Goal: Use online tool/utility: Utilize a website feature to perform a specific function

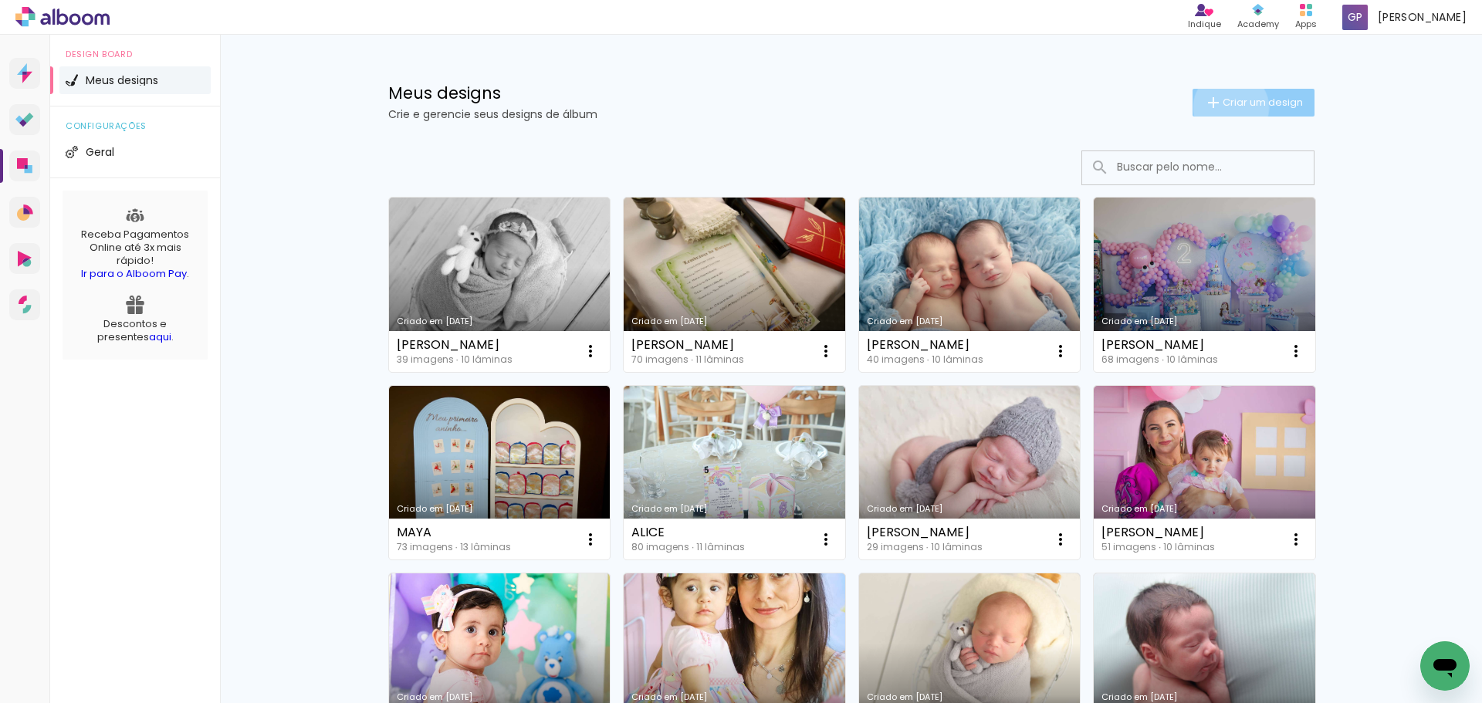
click at [1222, 107] on span "Criar um design" at bounding box center [1262, 102] width 80 height 10
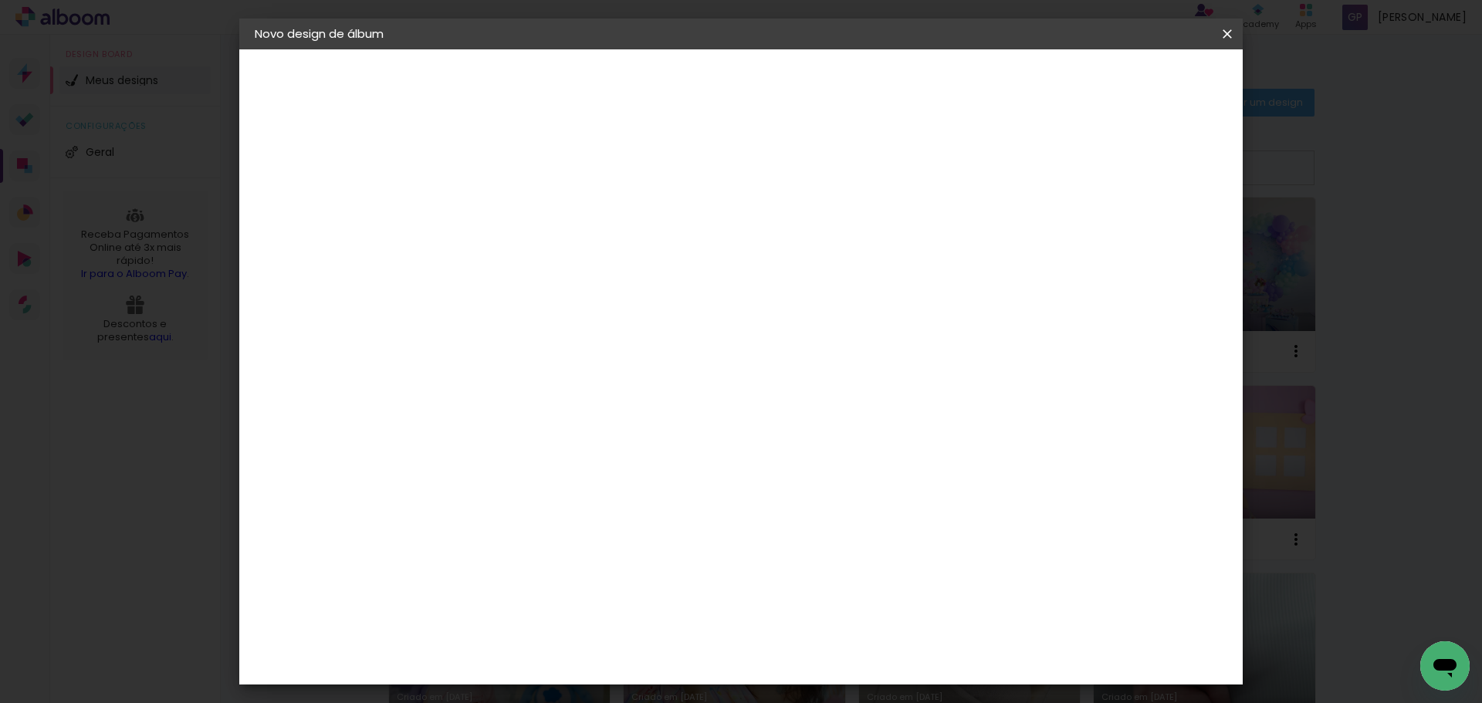
click at [507, 212] on input at bounding box center [507, 207] width 0 height 24
type input "CAIO"
type paper-input "CAIO"
click at [0, 0] on slot "Avançar" at bounding box center [0, 0] width 0 height 0
click at [586, 296] on input at bounding box center [546, 293] width 156 height 19
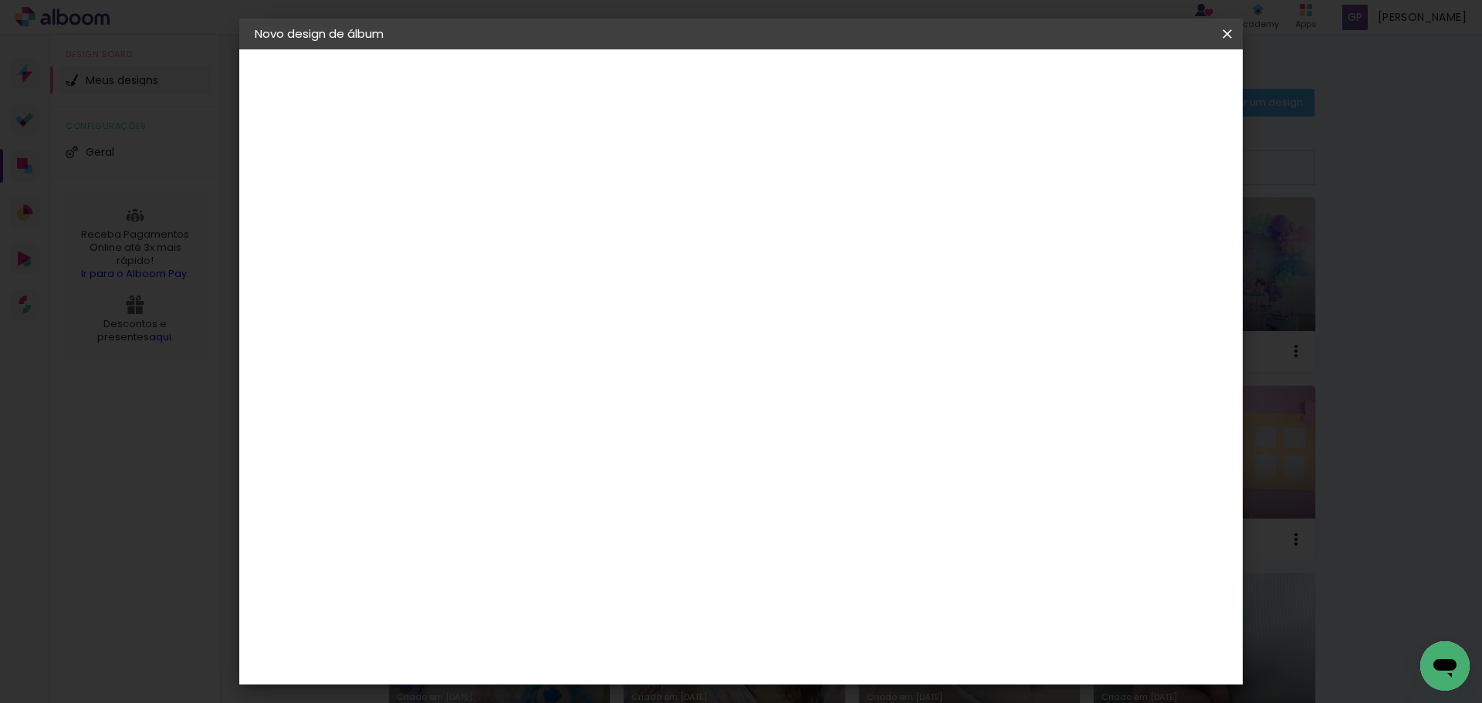
type input "ti"
type paper-input "ti"
click at [532, 506] on div "Timer" at bounding box center [514, 512] width 35 height 12
click at [778, 96] on header "Fornecedor Escolha um fornecedor ou avance com o tamanho livre. Voltar Avançar" at bounding box center [609, 101] width 338 height 104
click at [0, 0] on slot "Avançar" at bounding box center [0, 0] width 0 height 0
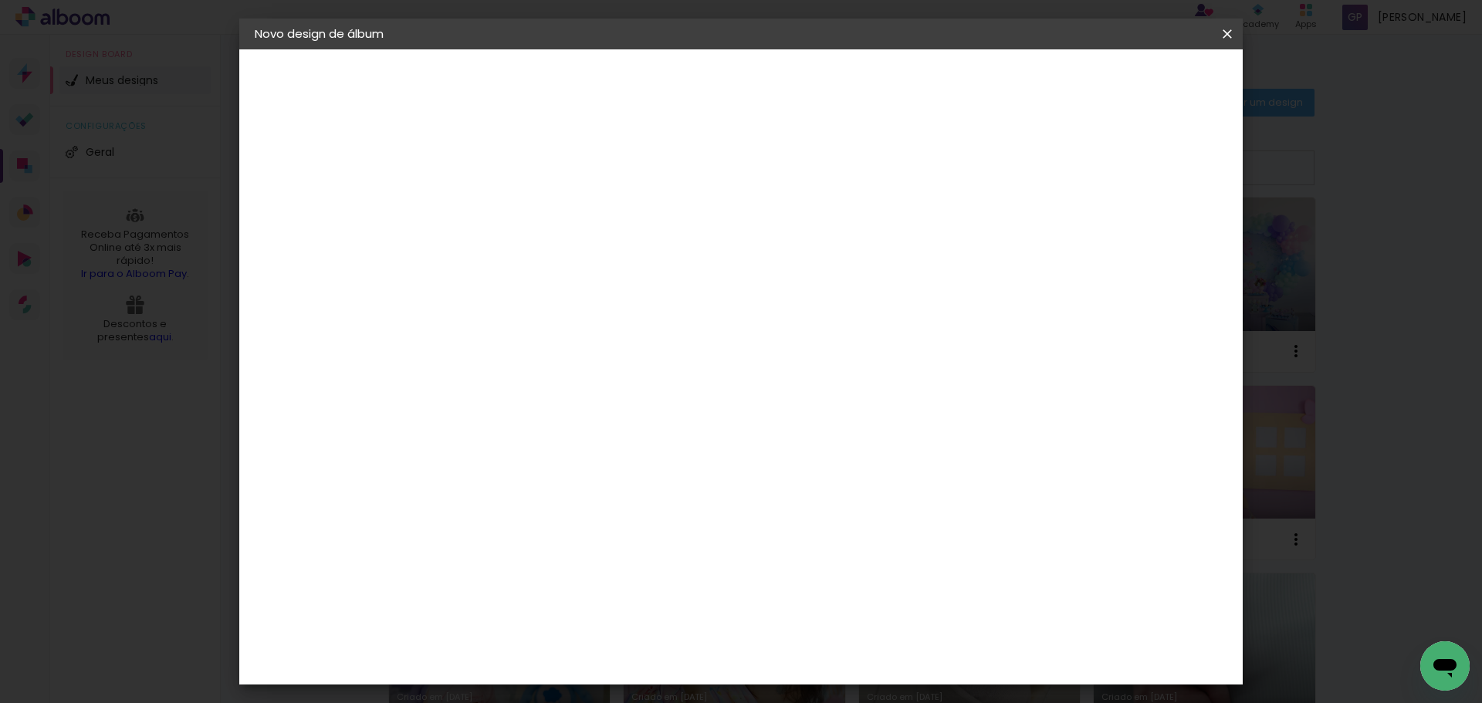
click at [567, 257] on input "text" at bounding box center [537, 269] width 60 height 24
click at [0, 0] on slot "Premium" at bounding box center [0, 0] width 0 height 0
type input "Premium"
click at [611, 438] on span "20 × 20" at bounding box center [575, 454] width 72 height 32
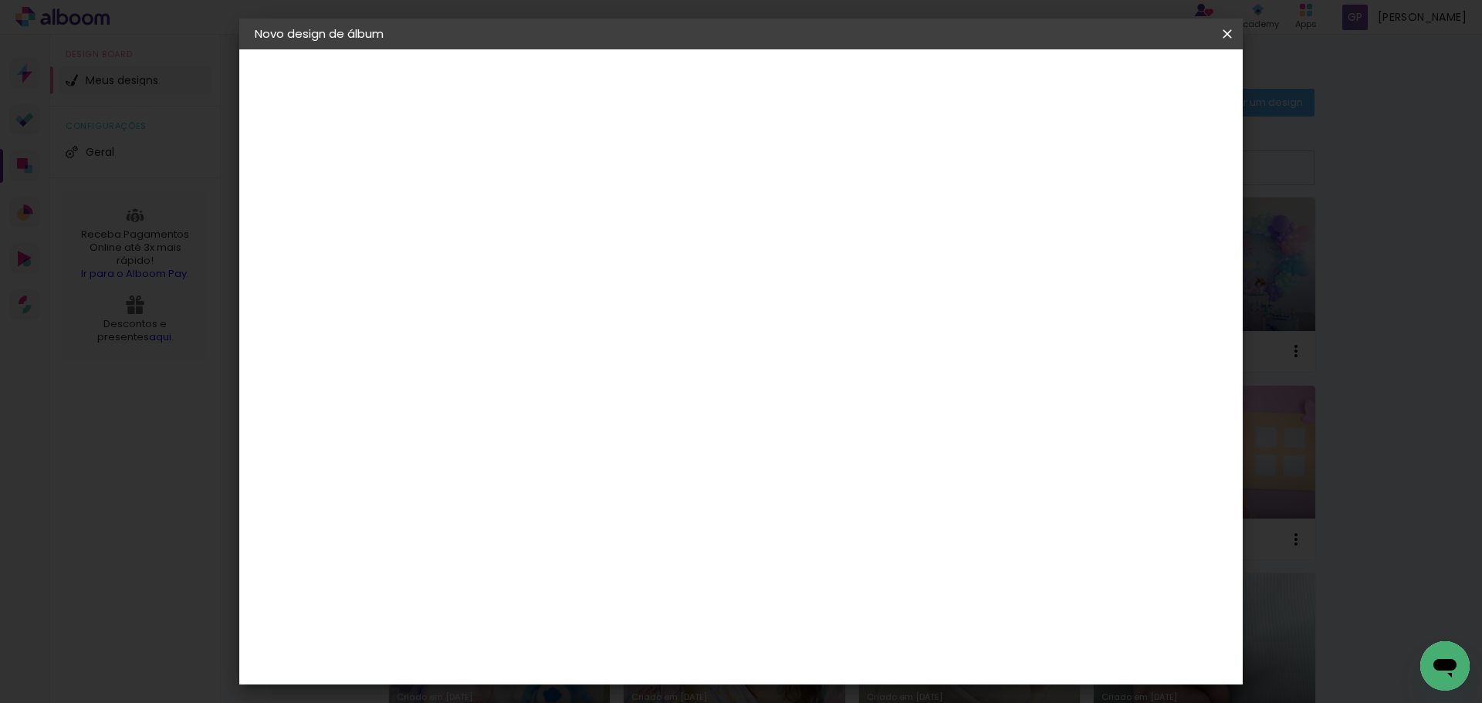
click at [758, 92] on paper-button "Avançar" at bounding box center [721, 82] width 76 height 26
click at [1130, 83] on span "Iniciar design" at bounding box center [1095, 81] width 70 height 11
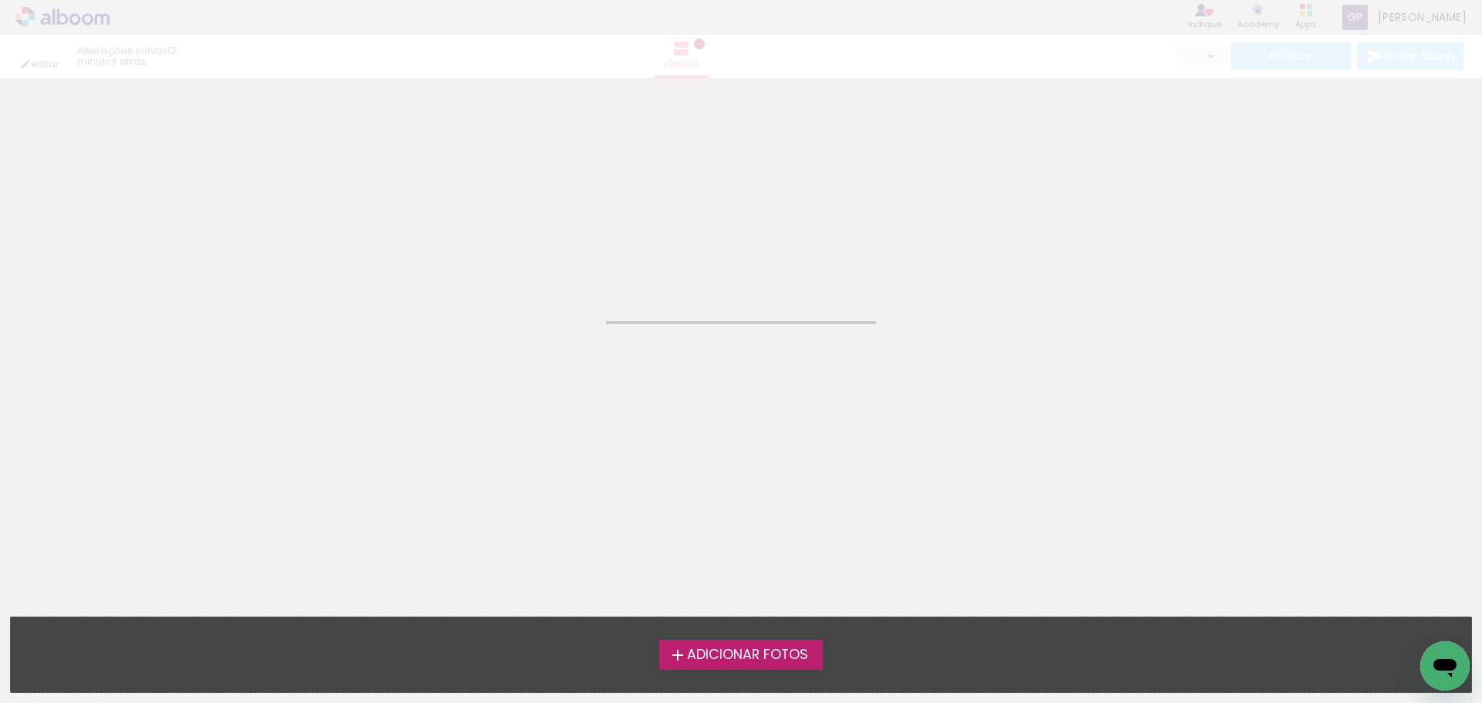
click at [725, 656] on span "Adicionar Fotos" at bounding box center [747, 655] width 121 height 14
click at [0, 0] on input "file" at bounding box center [0, 0] width 0 height 0
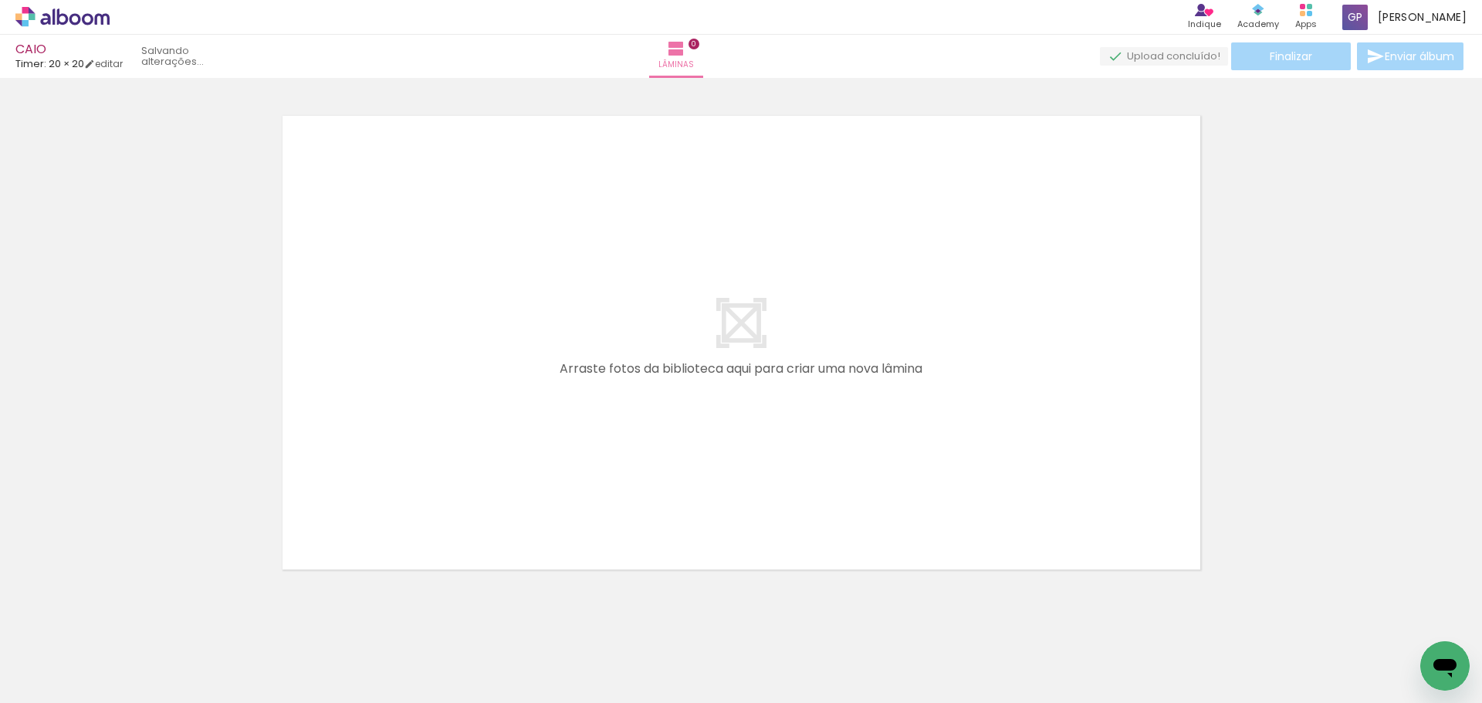
scroll to position [20, 0]
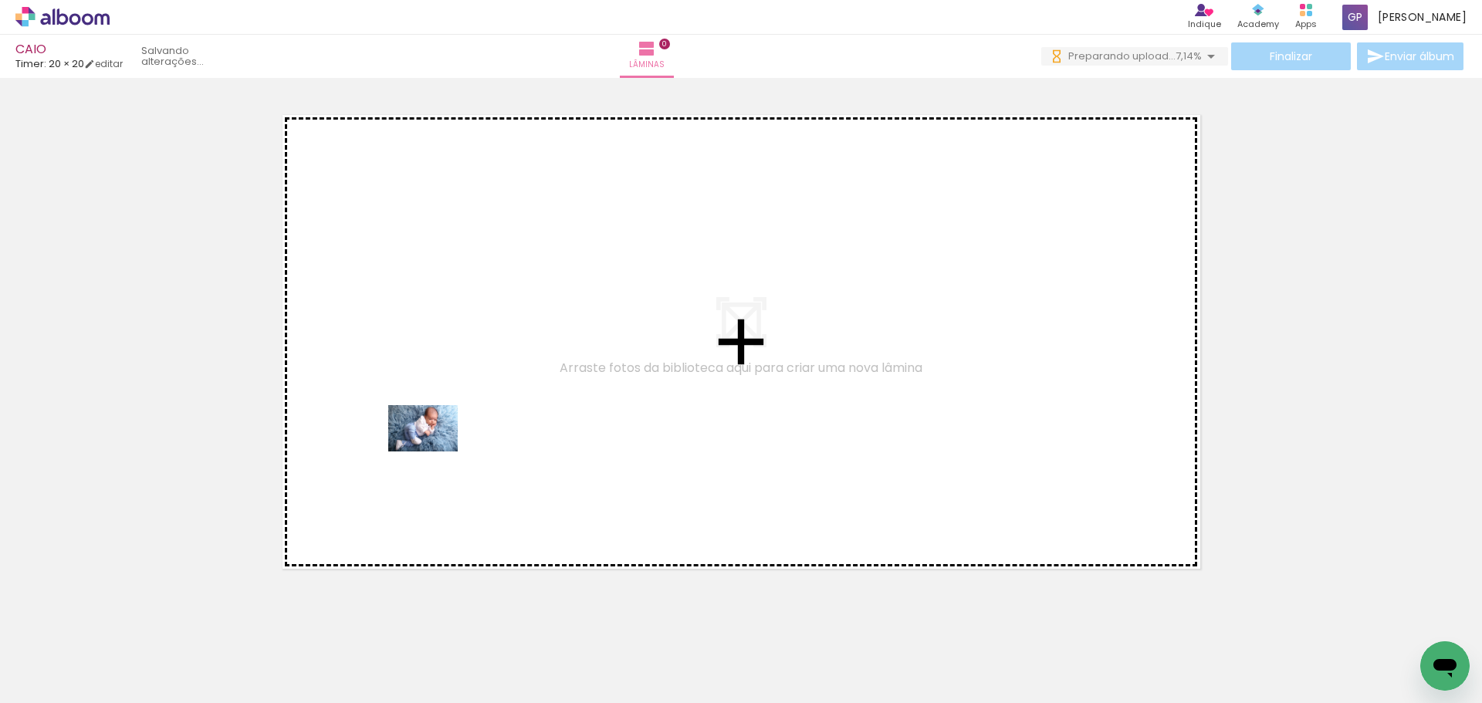
drag, startPoint x: 157, startPoint y: 652, endPoint x: 434, endPoint y: 451, distance: 342.7
click at [434, 451] on quentale-workspace at bounding box center [741, 351] width 1482 height 703
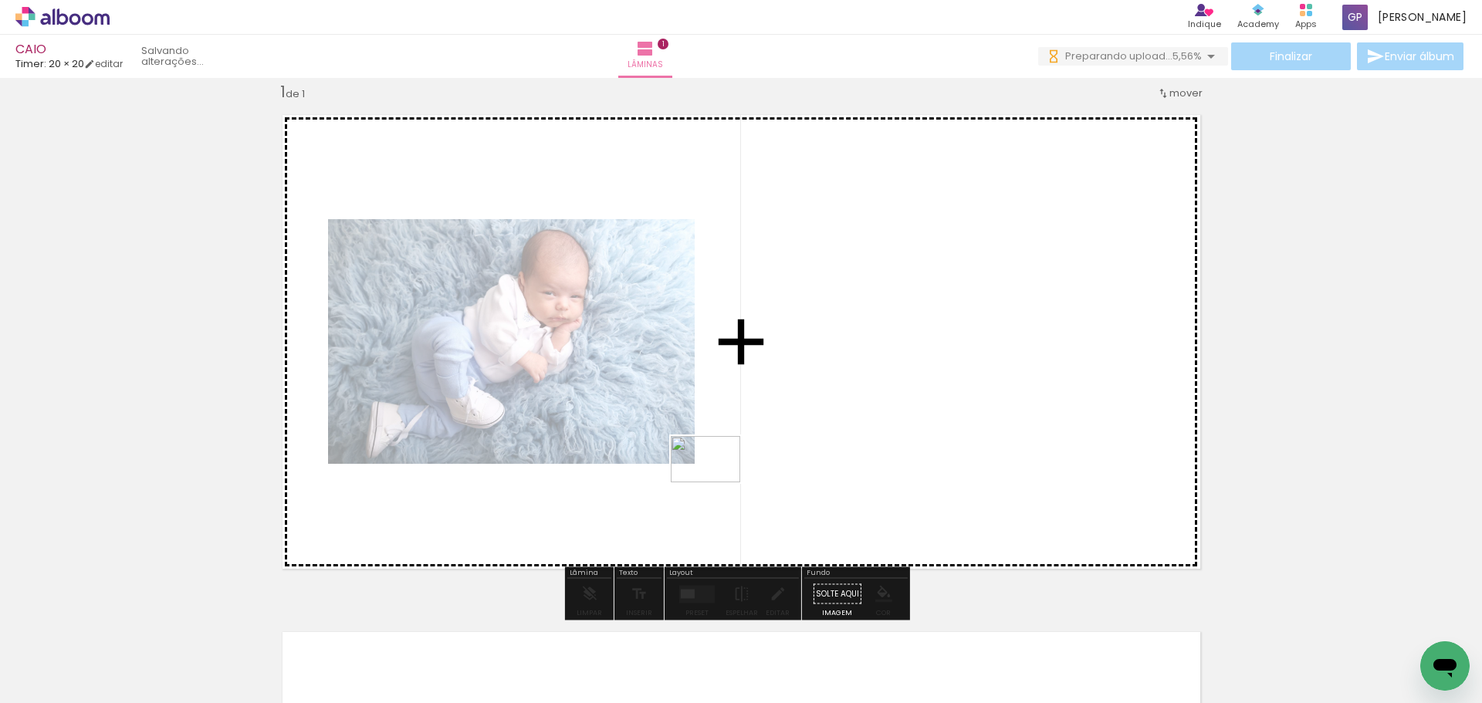
drag, startPoint x: 325, startPoint y: 665, endPoint x: 717, endPoint y: 482, distance: 432.5
click at [717, 482] on quentale-workspace at bounding box center [741, 351] width 1482 height 703
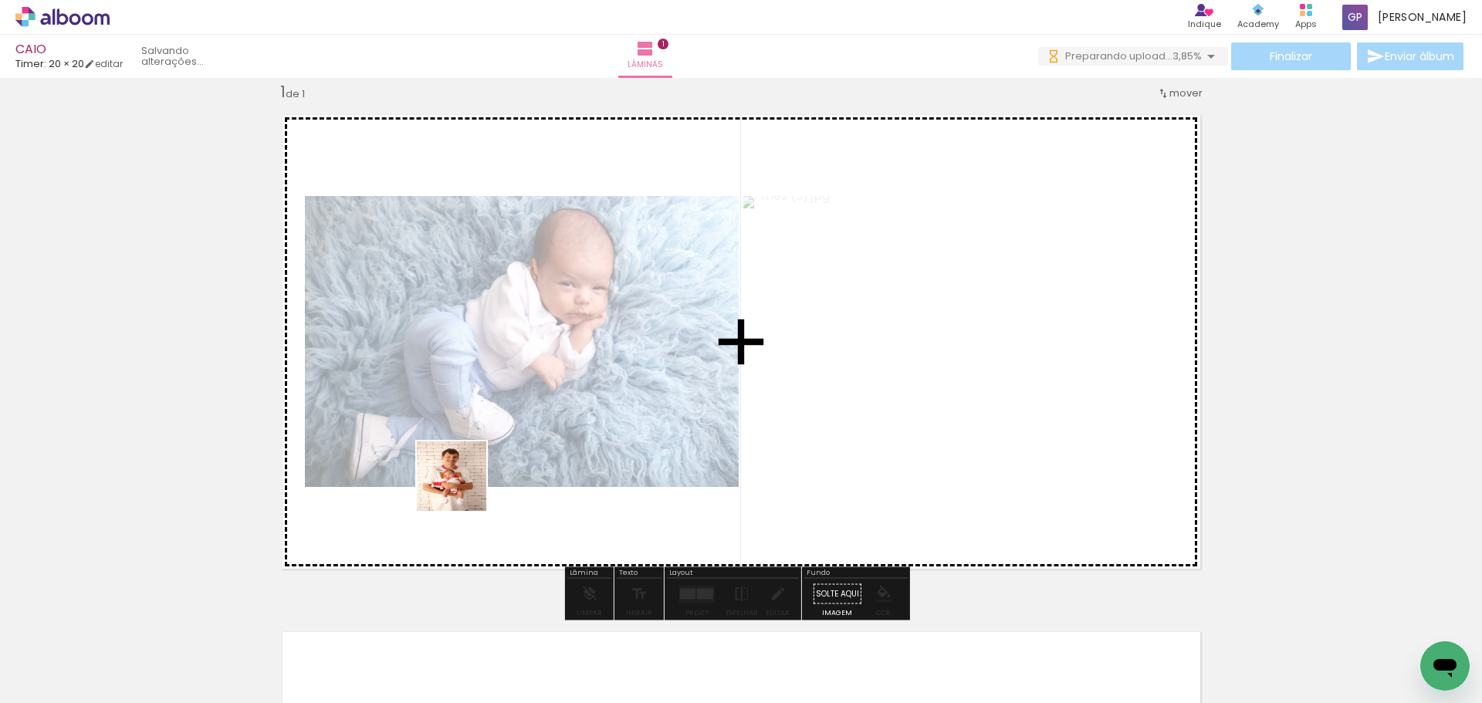
drag, startPoint x: 262, startPoint y: 671, endPoint x: 485, endPoint y: 489, distance: 286.8
click at [495, 467] on quentale-workspace at bounding box center [741, 351] width 1482 height 703
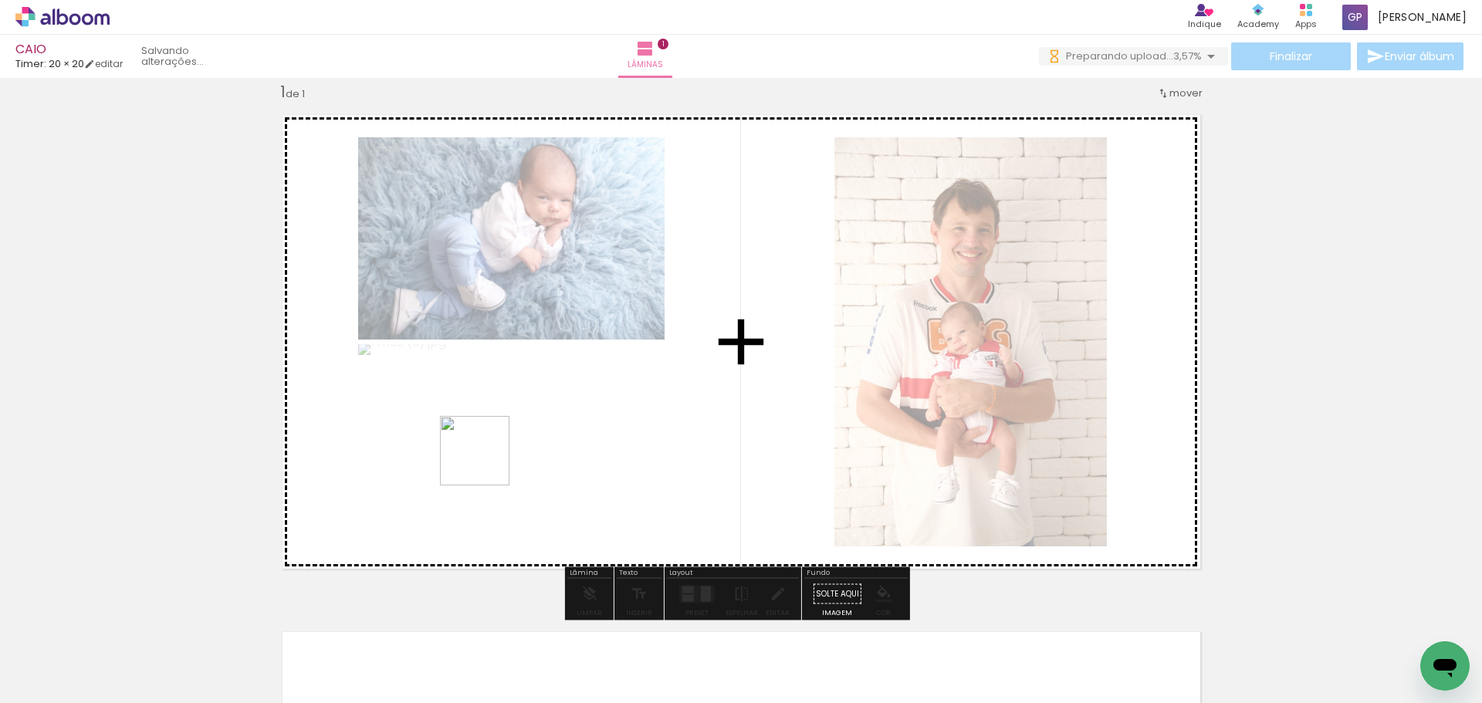
drag, startPoint x: 442, startPoint y: 653, endPoint x: 486, endPoint y: 462, distance: 195.6
click at [486, 462] on quentale-workspace at bounding box center [741, 351] width 1482 height 703
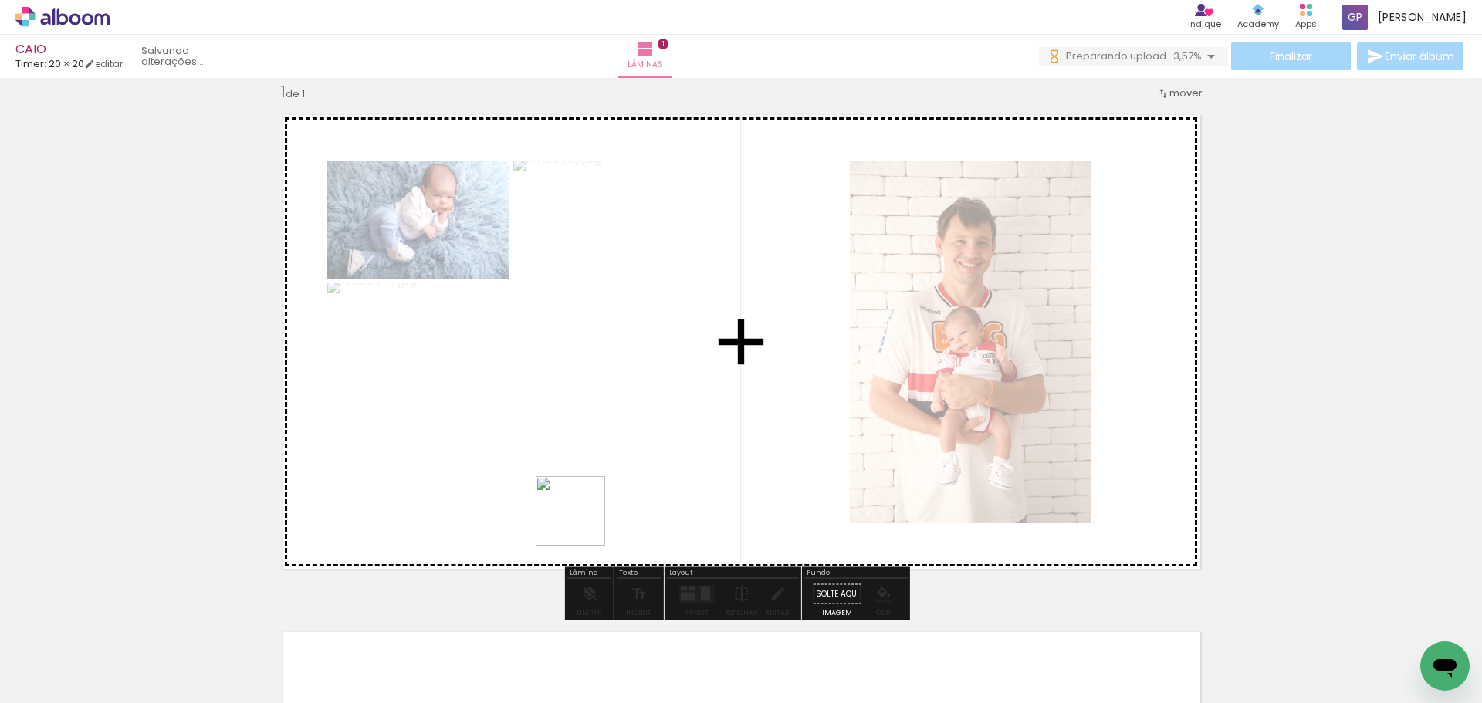
drag, startPoint x: 502, startPoint y: 657, endPoint x: 606, endPoint y: 471, distance: 213.1
click at [606, 471] on quentale-workspace at bounding box center [741, 351] width 1482 height 703
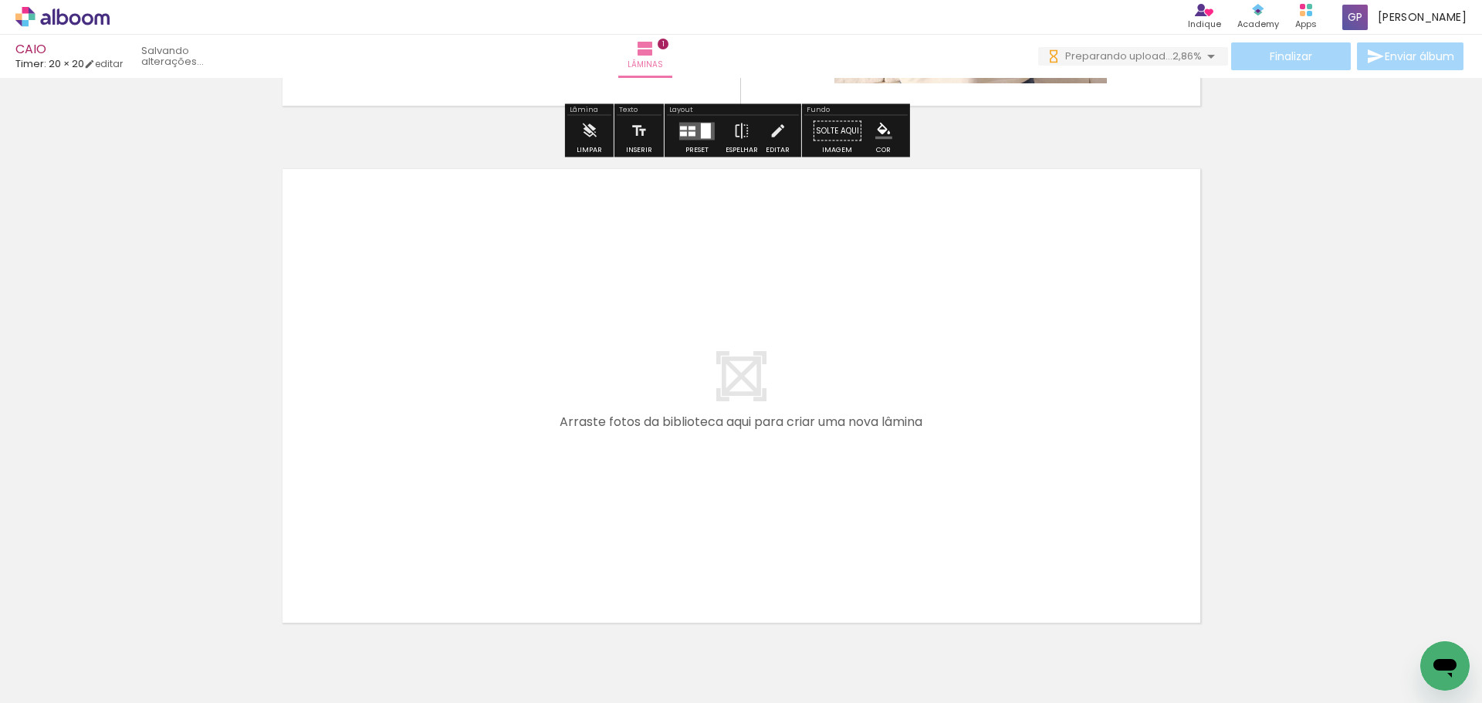
scroll to position [0, 0]
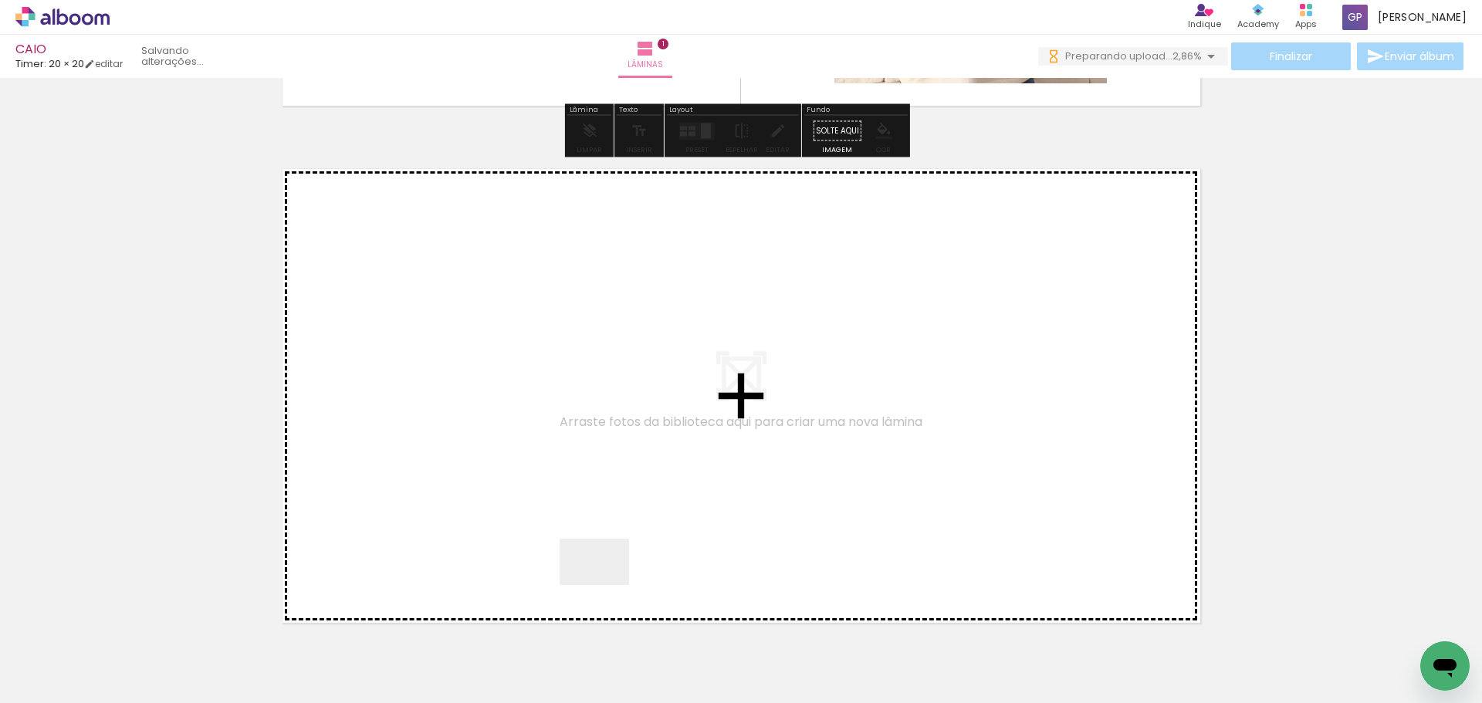
drag, startPoint x: 596, startPoint y: 657, endPoint x: 619, endPoint y: 519, distance: 140.0
click at [619, 519] on quentale-workspace at bounding box center [741, 351] width 1482 height 703
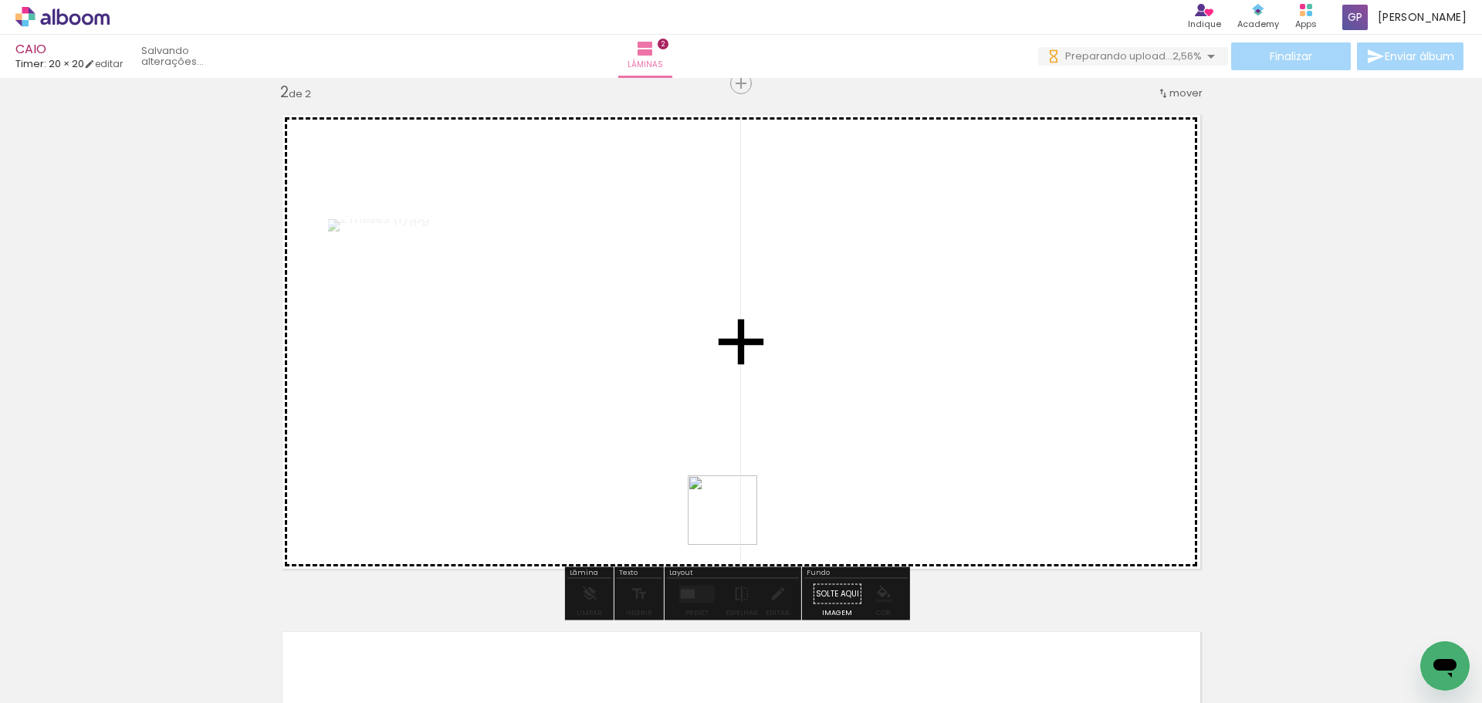
drag, startPoint x: 684, startPoint y: 650, endPoint x: 769, endPoint y: 563, distance: 121.7
click at [763, 471] on quentale-workspace at bounding box center [741, 351] width 1482 height 703
drag, startPoint x: 760, startPoint y: 616, endPoint x: 748, endPoint y: 460, distance: 156.3
click at [748, 460] on quentale-workspace at bounding box center [741, 351] width 1482 height 703
drag, startPoint x: 849, startPoint y: 674, endPoint x: 863, endPoint y: 471, distance: 204.2
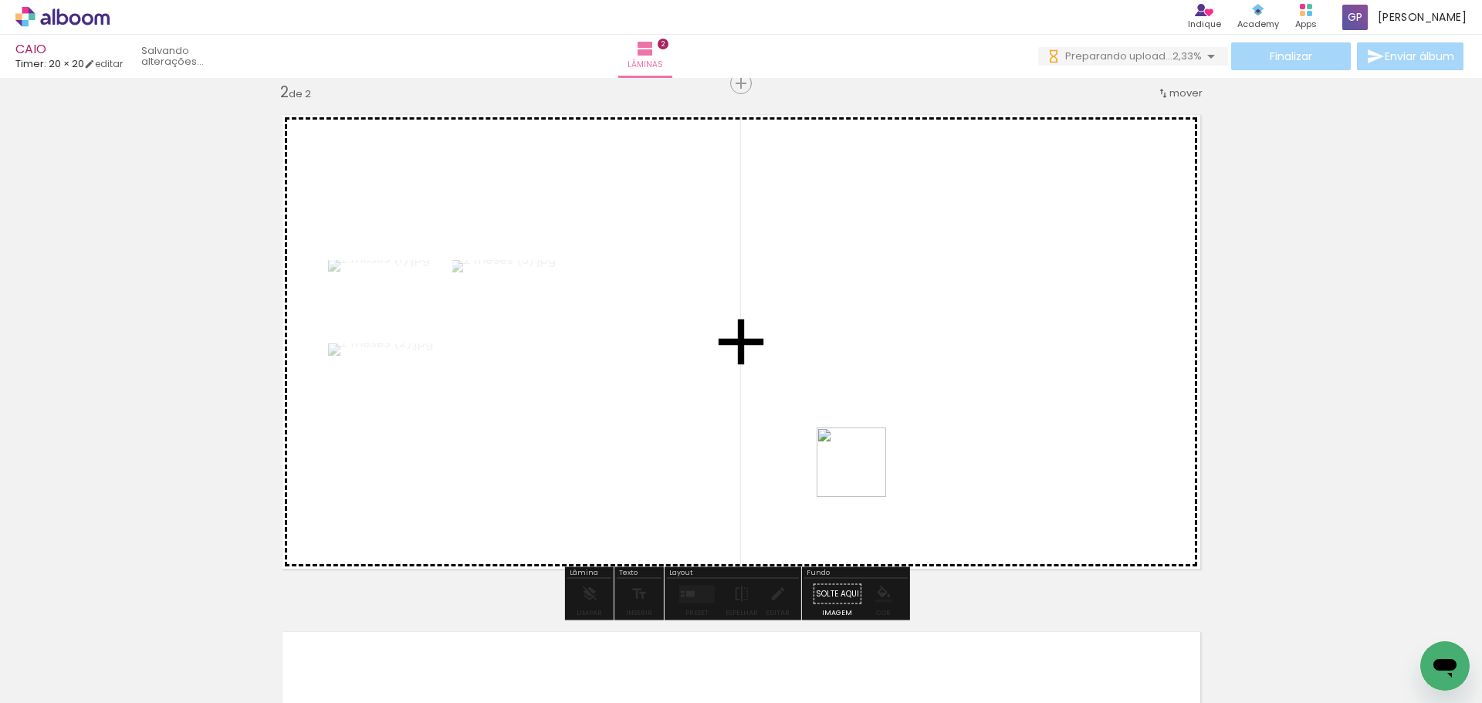
click at [863, 471] on quentale-workspace at bounding box center [741, 351] width 1482 height 703
drag, startPoint x: 912, startPoint y: 671, endPoint x: 957, endPoint y: 462, distance: 213.1
click at [889, 493] on quentale-workspace at bounding box center [741, 351] width 1482 height 703
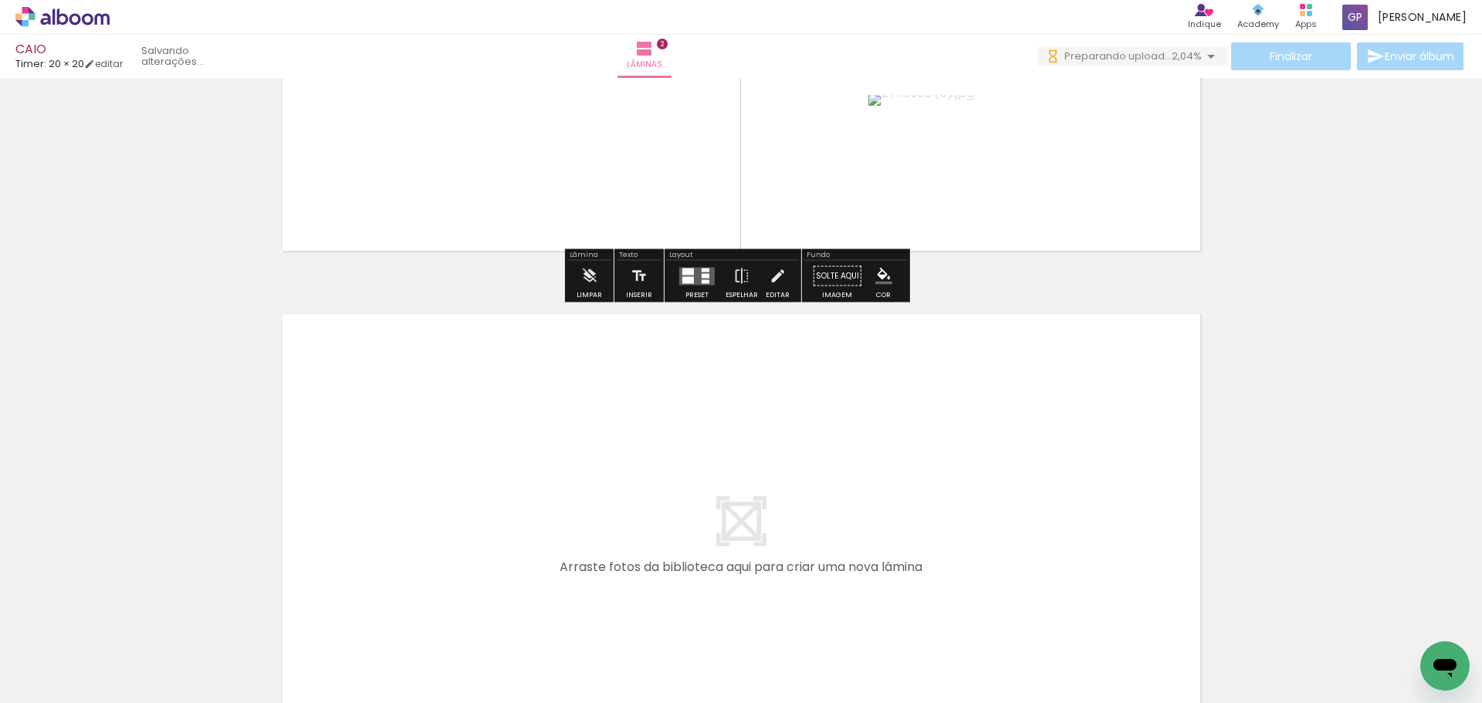
scroll to position [1000, 0]
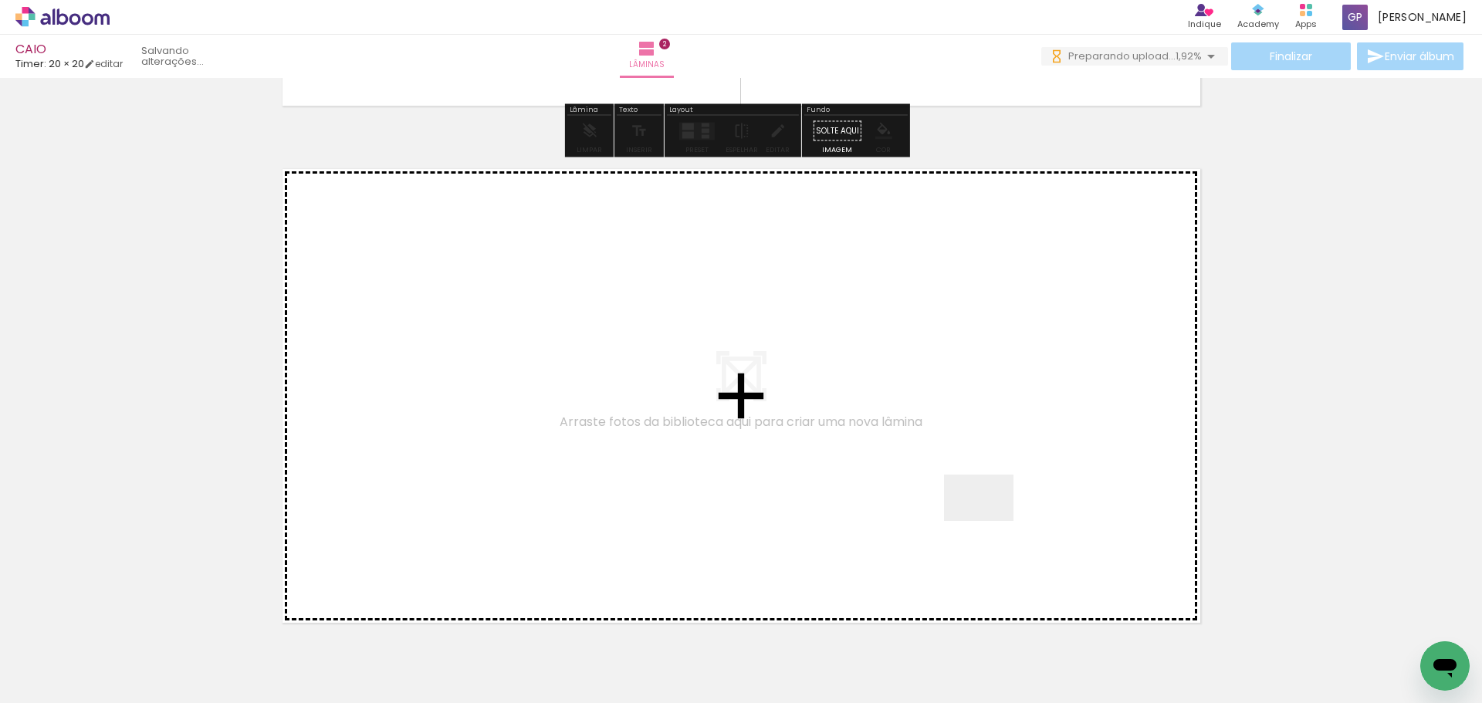
drag, startPoint x: 1049, startPoint y: 656, endPoint x: 981, endPoint y: 497, distance: 172.8
click at [981, 497] on quentale-workspace at bounding box center [741, 351] width 1482 height 703
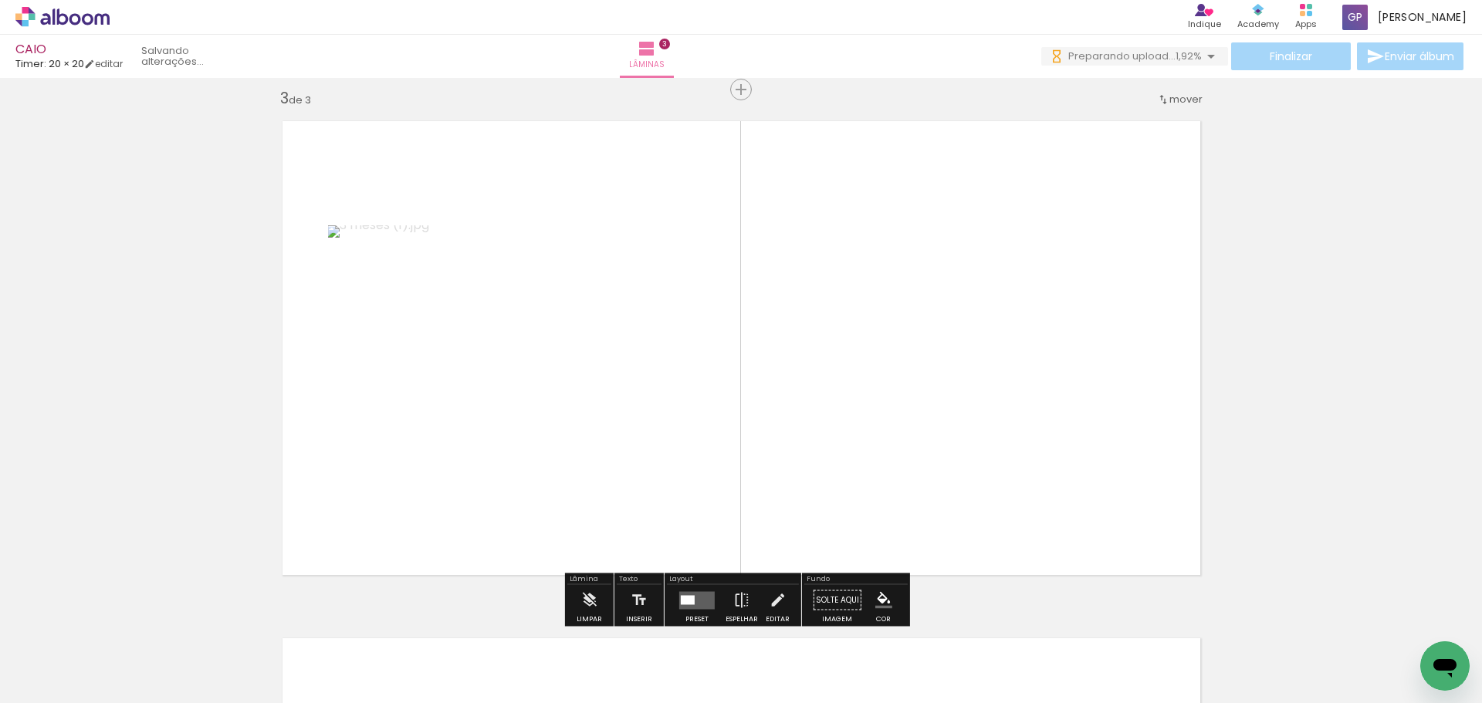
scroll to position [1054, 0]
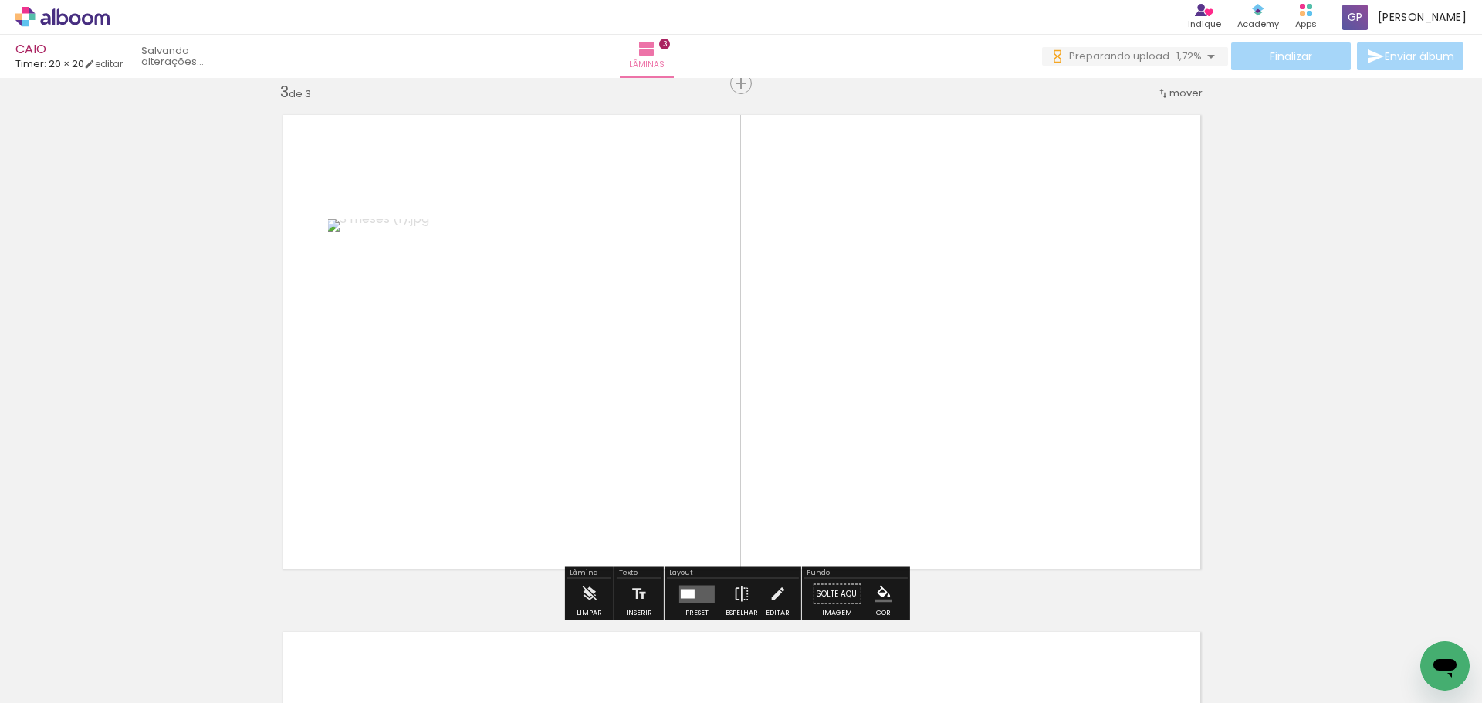
drag, startPoint x: 1107, startPoint y: 660, endPoint x: 1036, endPoint y: 447, distance: 224.5
click at [1036, 447] on quentale-workspace at bounding box center [741, 351] width 1482 height 703
drag, startPoint x: 1209, startPoint y: 670, endPoint x: 1100, endPoint y: 505, distance: 197.7
click at [1062, 475] on quentale-workspace at bounding box center [741, 351] width 1482 height 703
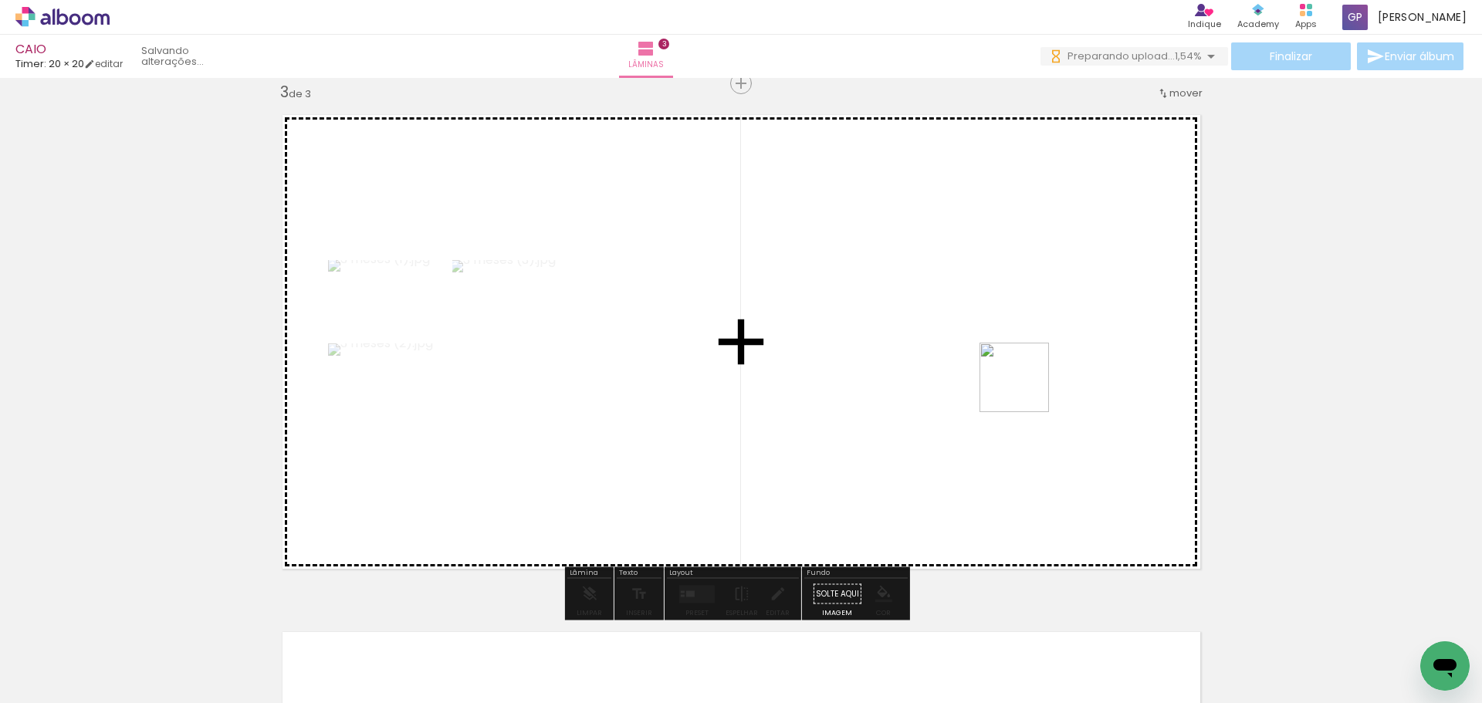
drag, startPoint x: 1304, startPoint y: 667, endPoint x: 1059, endPoint y: 396, distance: 365.5
click at [1025, 384] on quentale-workspace at bounding box center [741, 351] width 1482 height 703
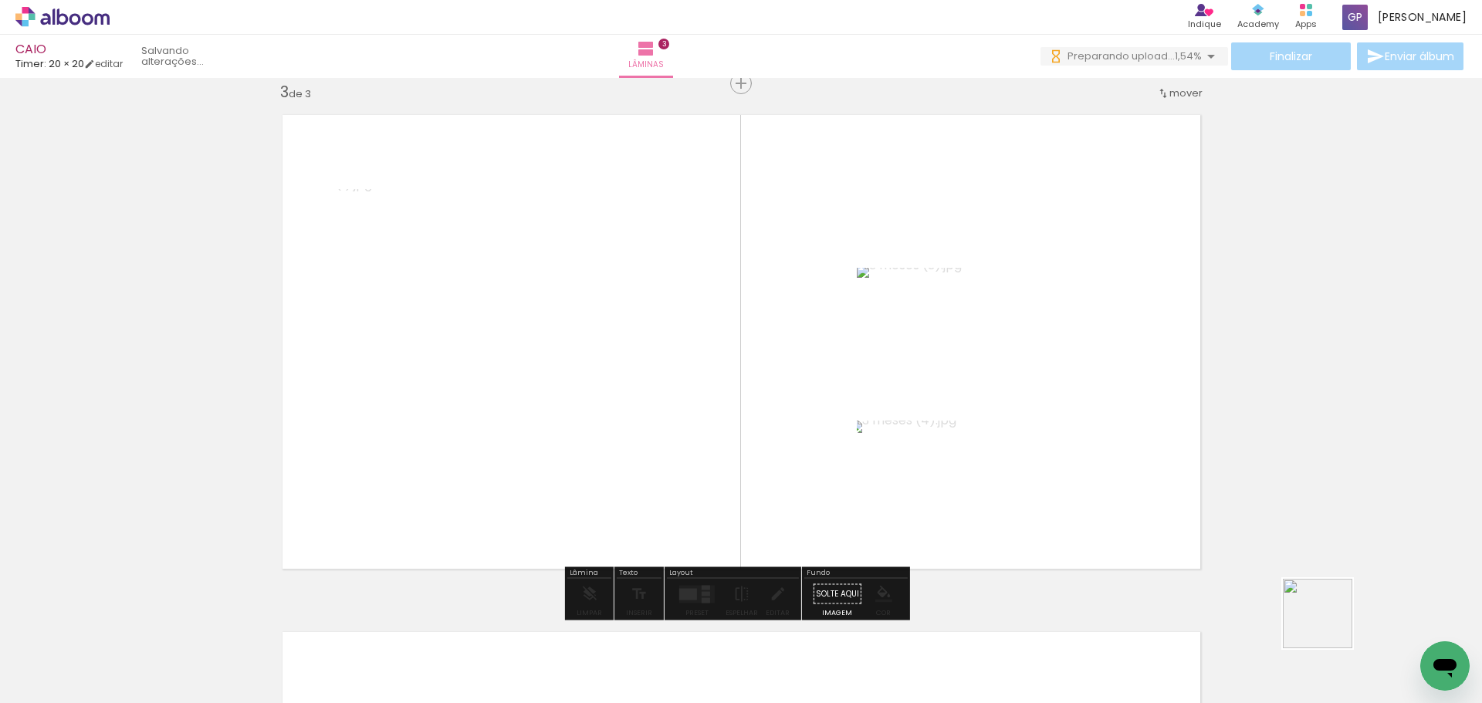
drag, startPoint x: 1350, startPoint y: 632, endPoint x: 1059, endPoint y: 507, distance: 316.6
click at [1053, 486] on quentale-workspace at bounding box center [741, 351] width 1482 height 703
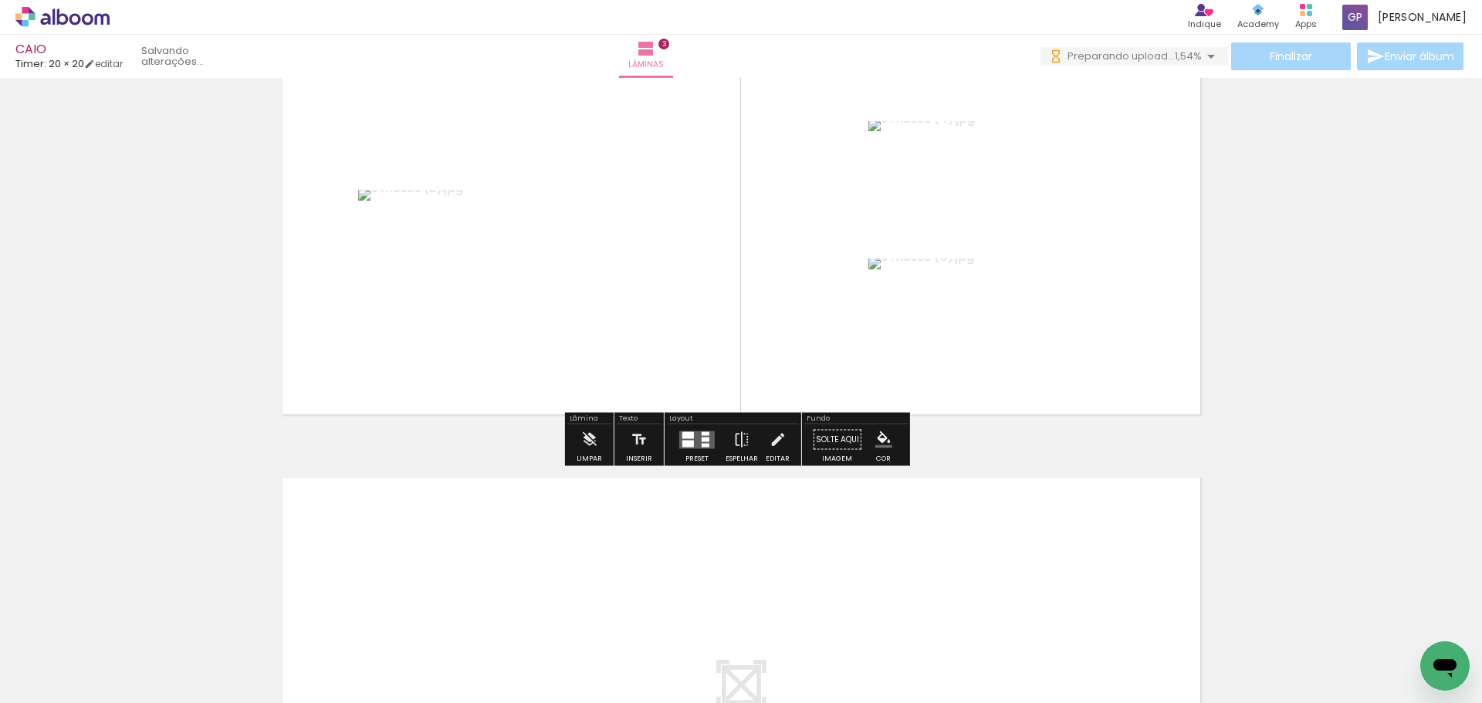
scroll to position [1286, 0]
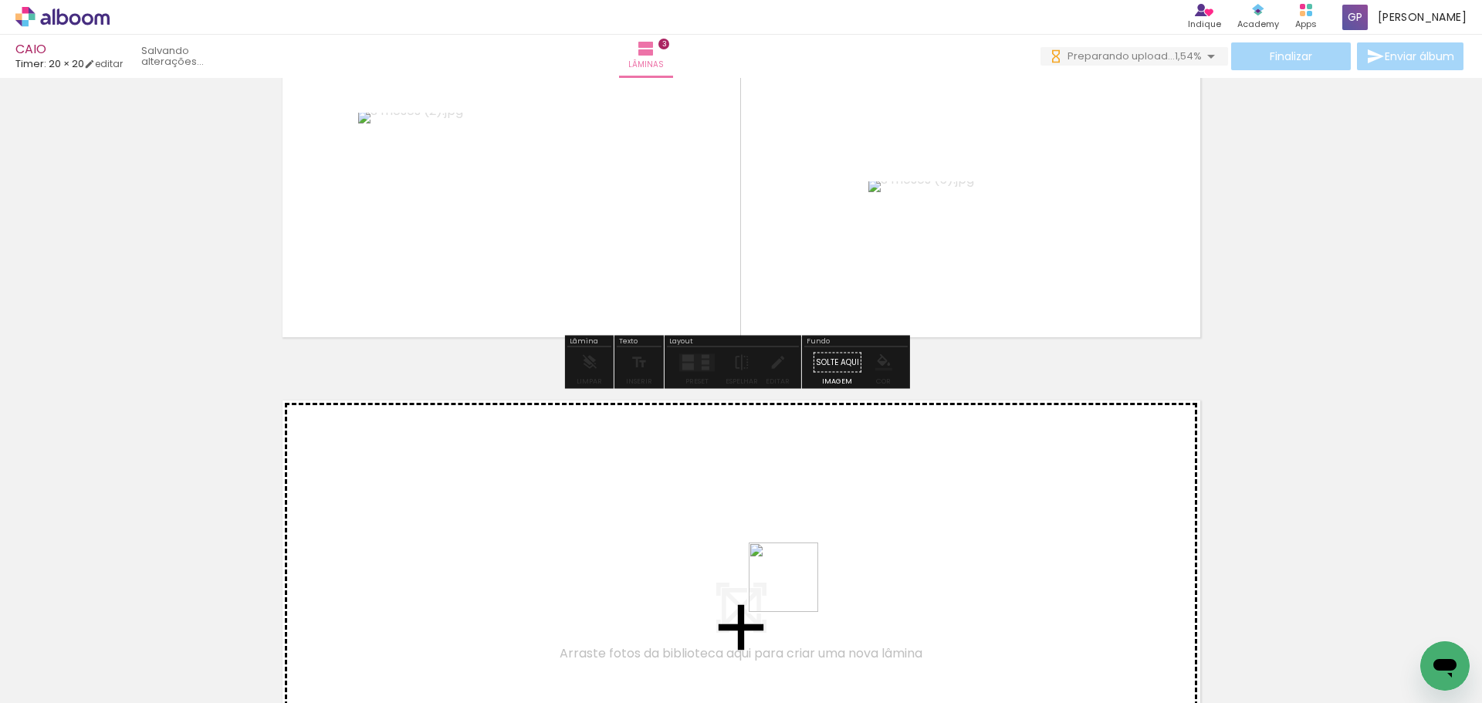
drag, startPoint x: 812, startPoint y: 643, endPoint x: 866, endPoint y: 615, distance: 60.7
click at [784, 563] on quentale-workspace at bounding box center [741, 351] width 1482 height 703
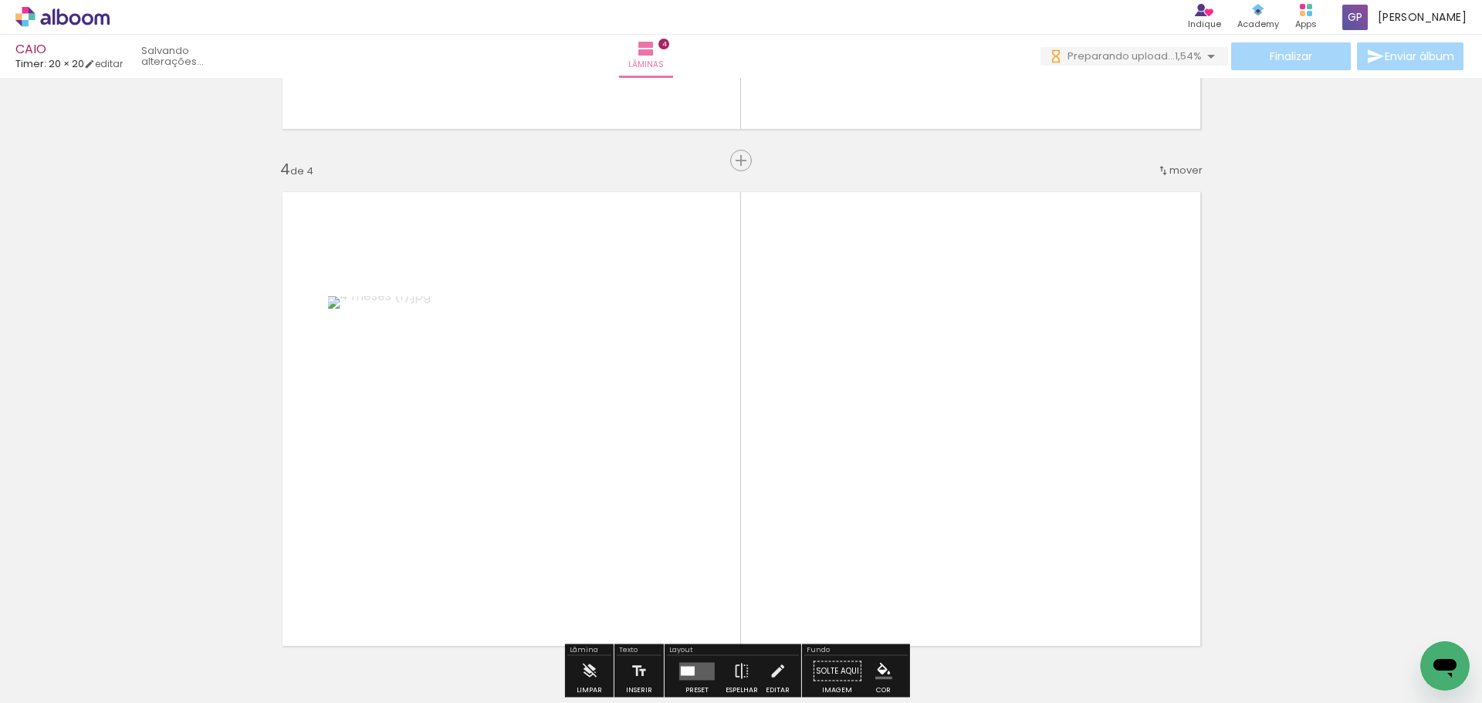
scroll to position [1571, 0]
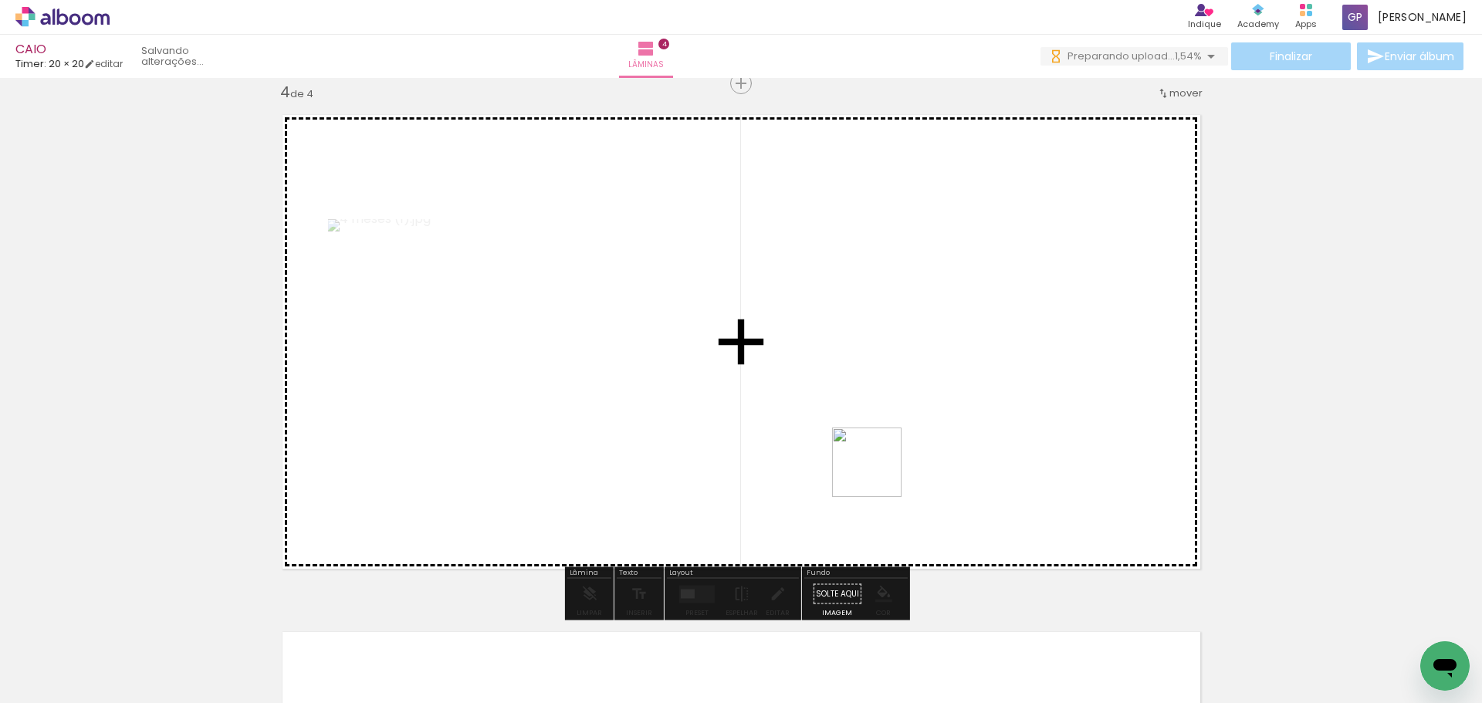
drag, startPoint x: 900, startPoint y: 663, endPoint x: 905, endPoint y: 512, distance: 151.3
click at [877, 460] on quentale-workspace at bounding box center [741, 351] width 1482 height 703
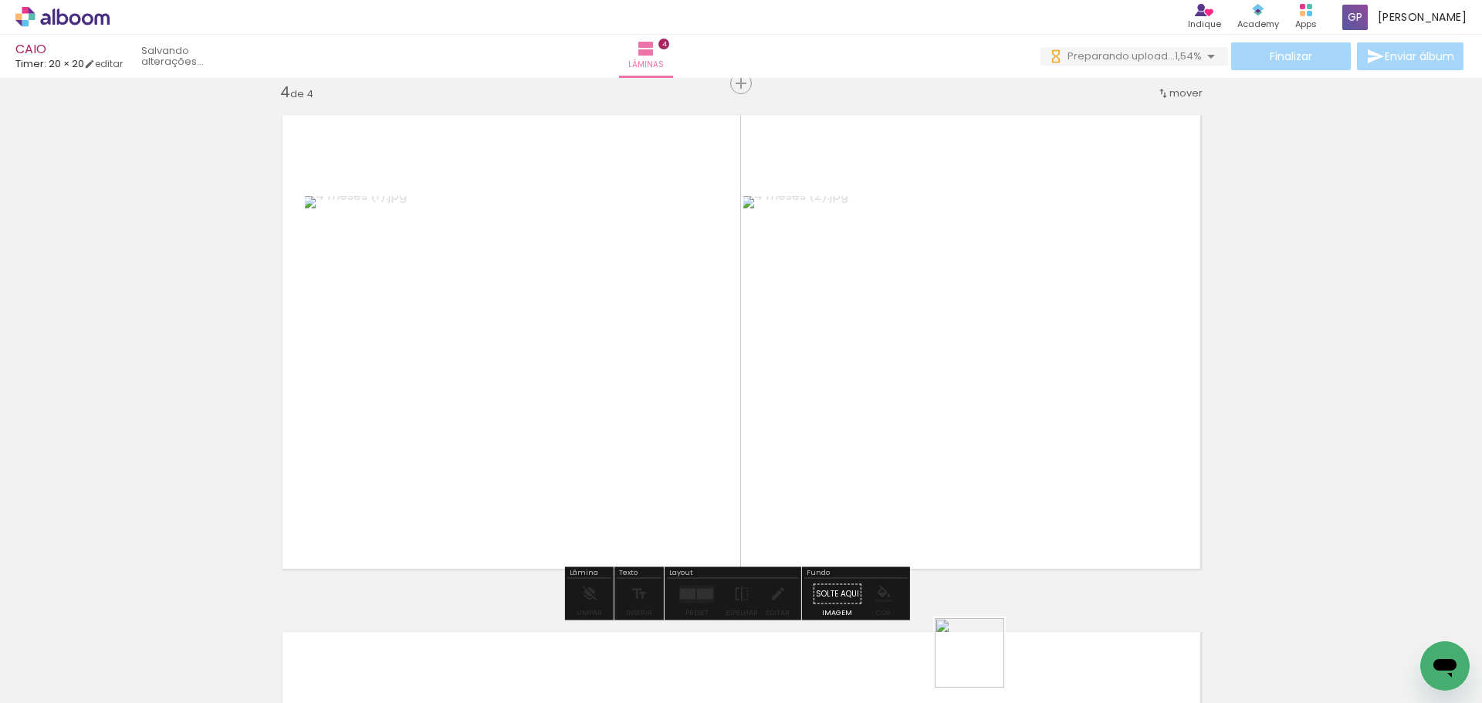
drag, startPoint x: 985, startPoint y: 677, endPoint x: 981, endPoint y: 664, distance: 13.7
click at [981, 664] on quentale-thumb at bounding box center [973, 650] width 86 height 89
drag, startPoint x: 980, startPoint y: 617, endPoint x: 976, endPoint y: 593, distance: 23.5
click at [976, 593] on quentale-workspace at bounding box center [741, 351] width 1482 height 703
drag, startPoint x: 975, startPoint y: 545, endPoint x: 974, endPoint y: 483, distance: 61.7
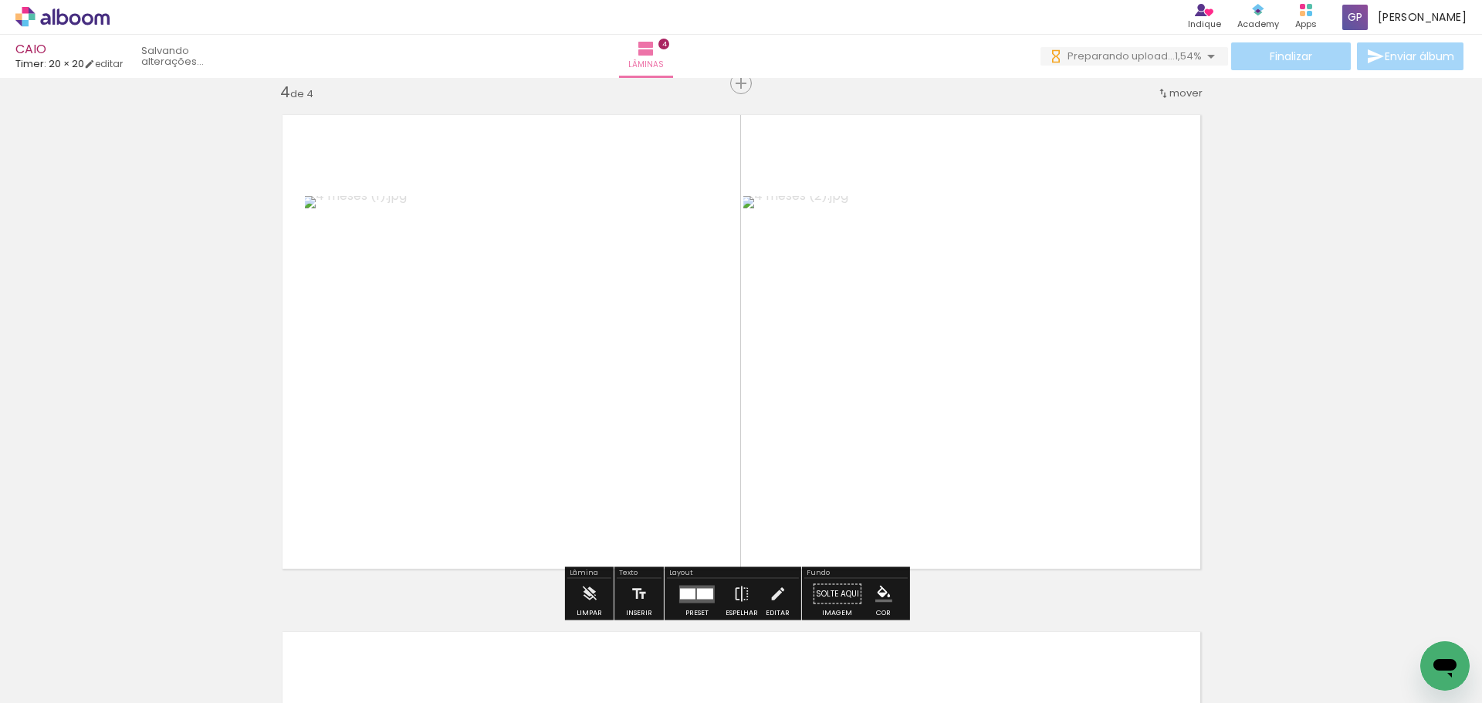
click at [974, 483] on quentale-layouter at bounding box center [741, 342] width 942 height 478
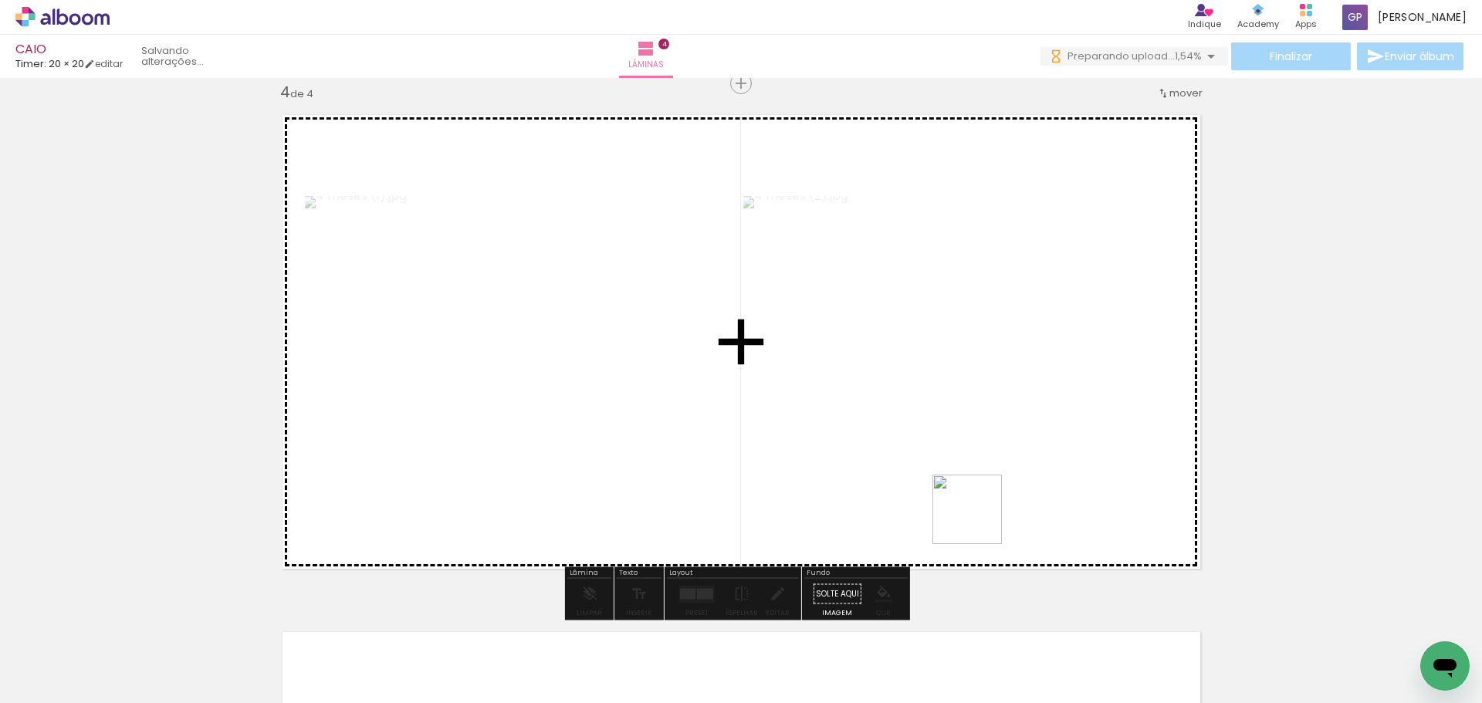
drag, startPoint x: 975, startPoint y: 653, endPoint x: 1004, endPoint y: 529, distance: 127.6
click at [978, 478] on quentale-workspace at bounding box center [741, 351] width 1482 height 703
drag, startPoint x: 1083, startPoint y: 674, endPoint x: 1106, endPoint y: 586, distance: 90.2
click at [1045, 478] on quentale-workspace at bounding box center [741, 351] width 1482 height 703
drag, startPoint x: 1143, startPoint y: 674, endPoint x: 1048, endPoint y: 452, distance: 241.6
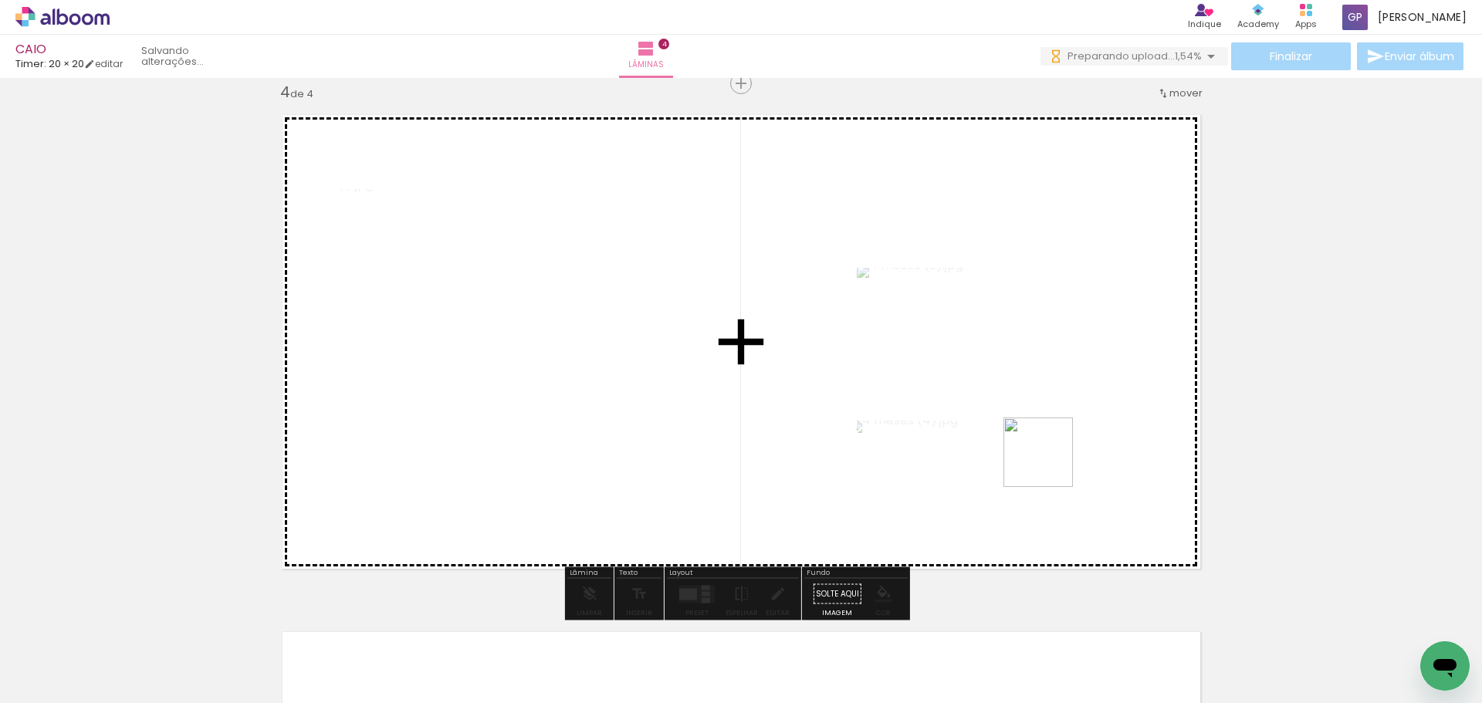
click at [1049, 458] on quentale-workspace at bounding box center [741, 351] width 1482 height 703
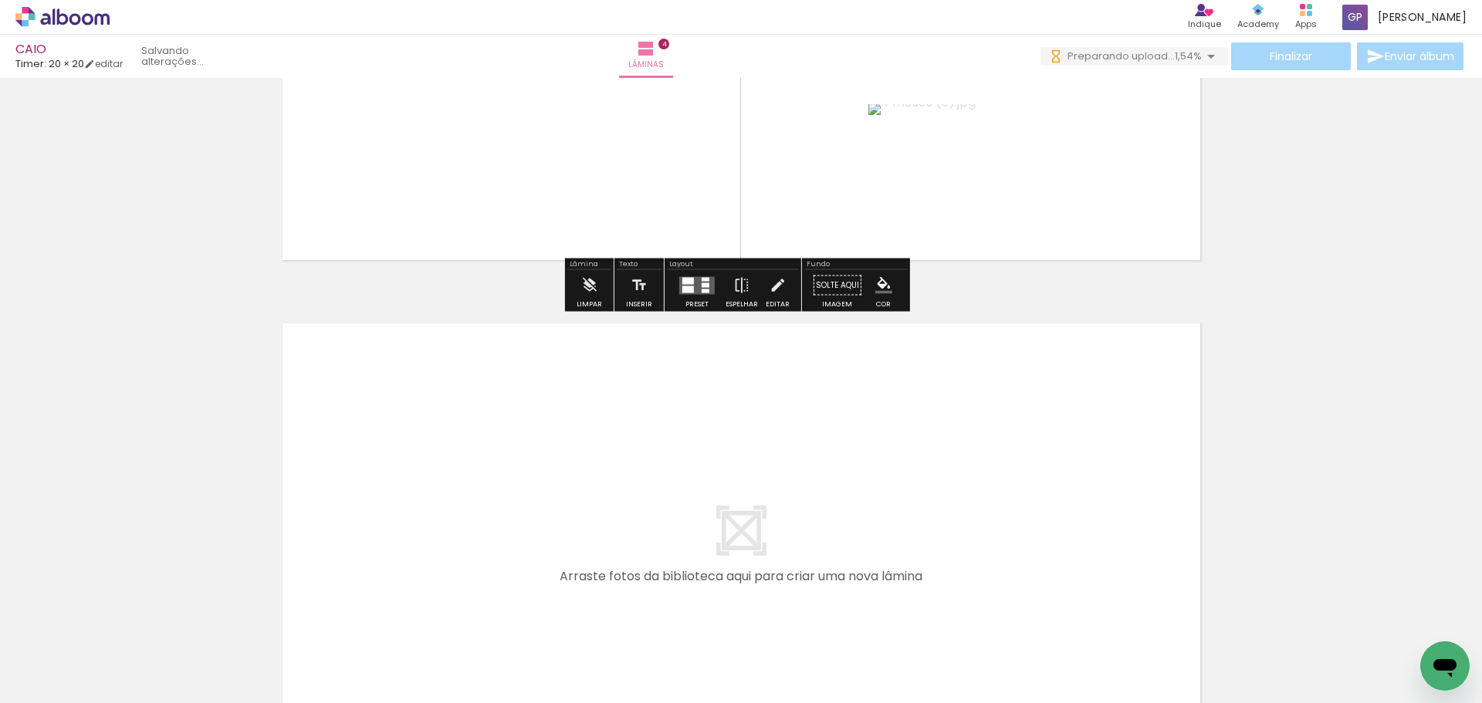
scroll to position [2034, 0]
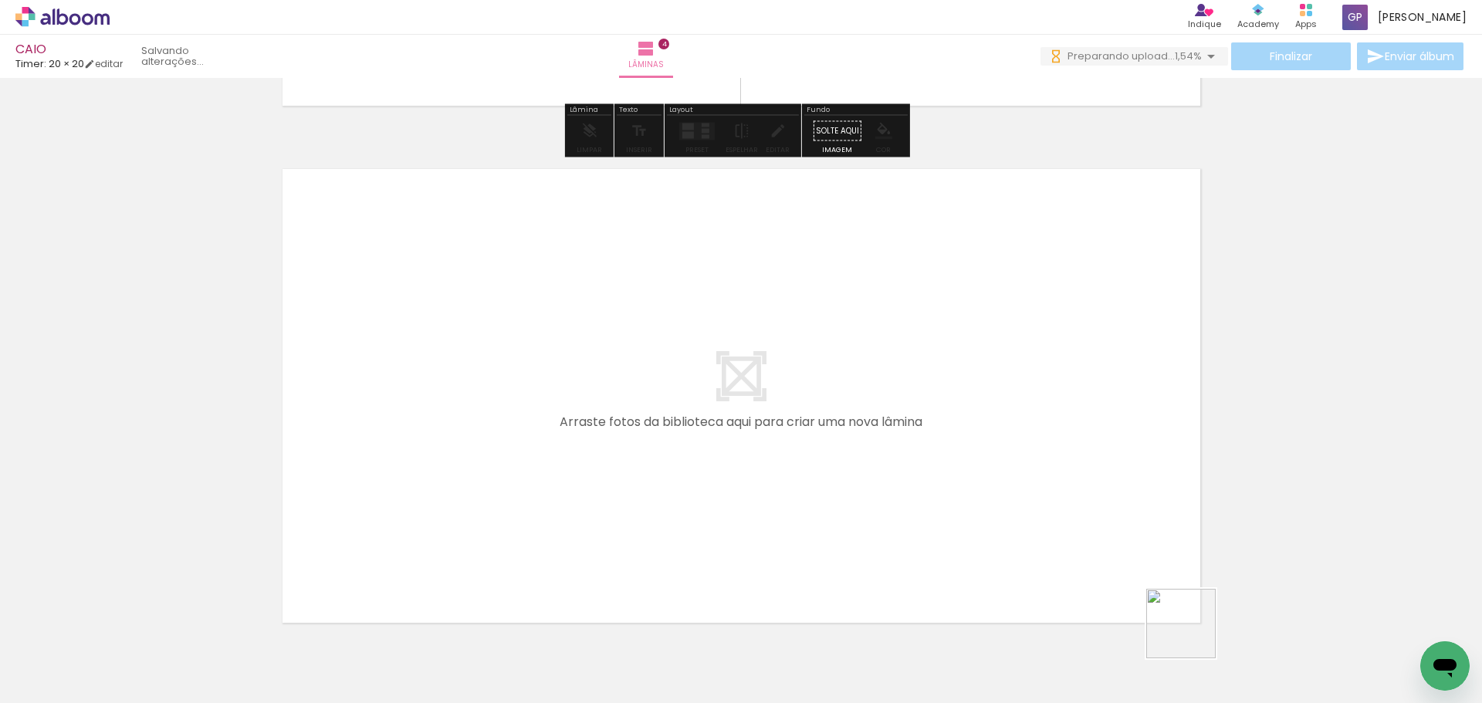
drag, startPoint x: 1214, startPoint y: 654, endPoint x: 1029, endPoint y: 458, distance: 269.1
click at [1029, 458] on quentale-workspace at bounding box center [741, 351] width 1482 height 703
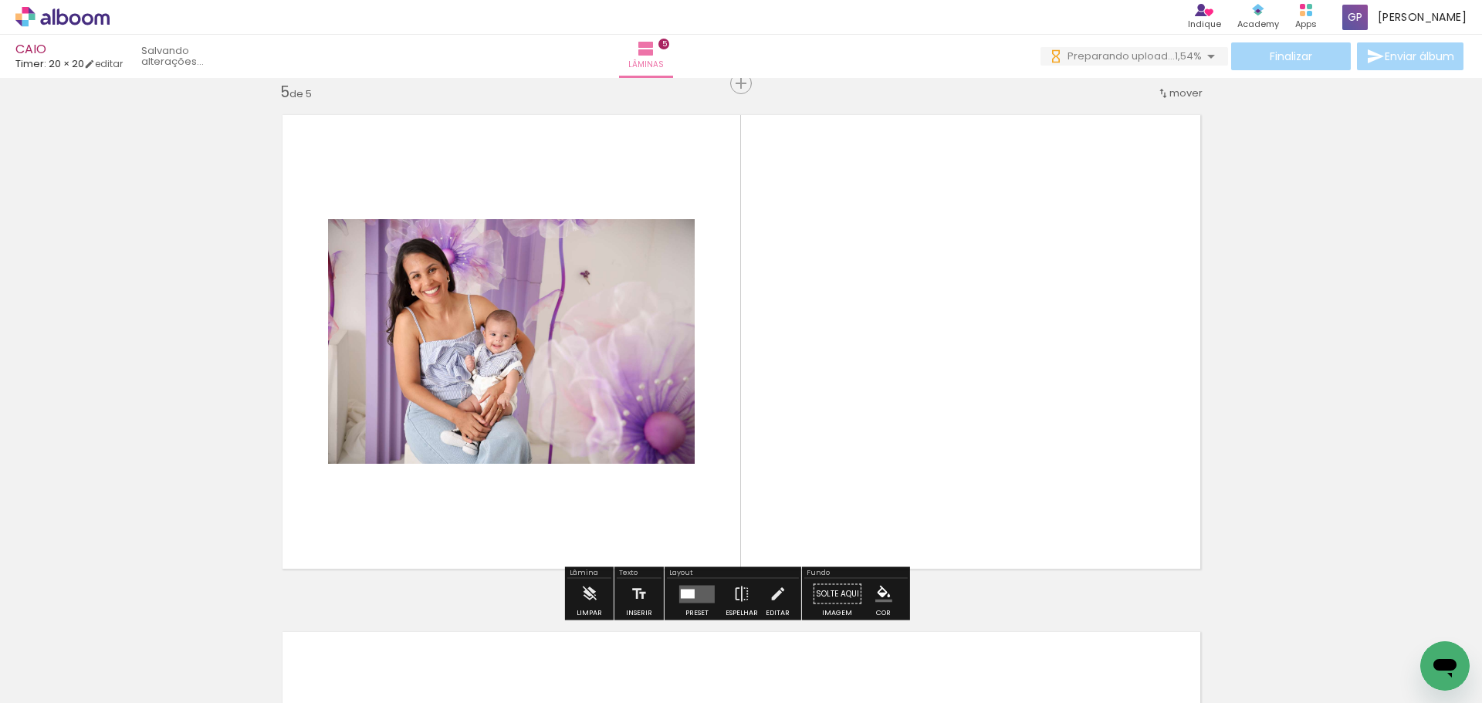
scroll to position [0, 1259]
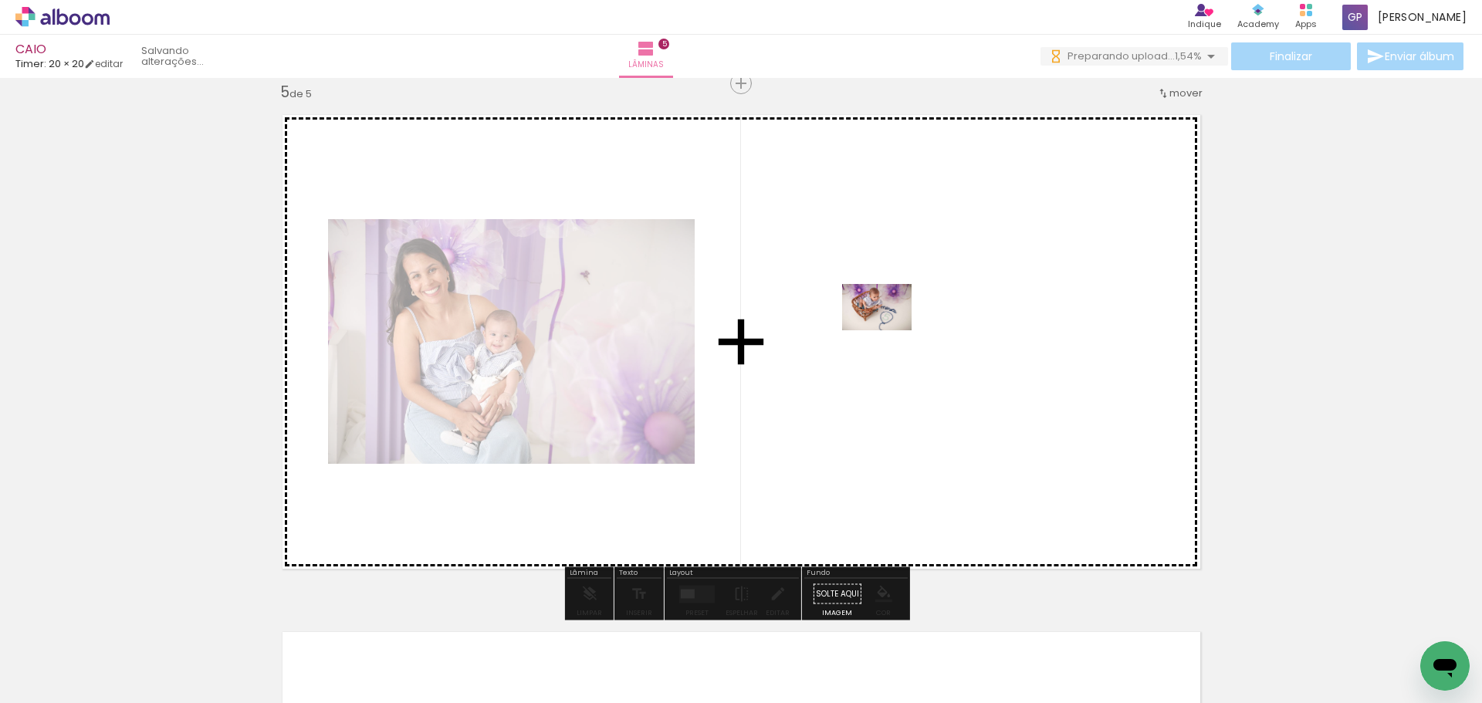
drag, startPoint x: 731, startPoint y: 660, endPoint x: 888, endPoint y: 329, distance: 365.5
click at [888, 329] on quentale-workspace at bounding box center [741, 351] width 1482 height 703
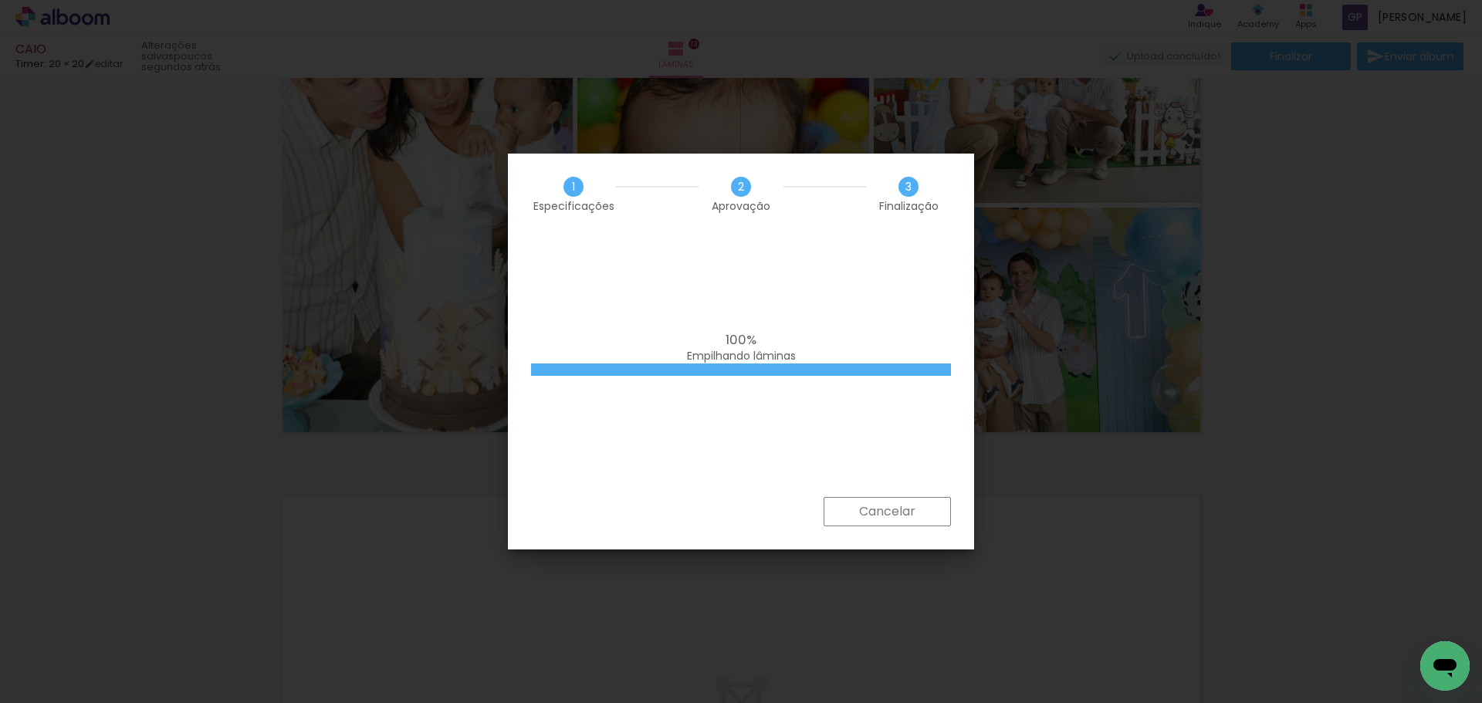
scroll to position [0, 4267]
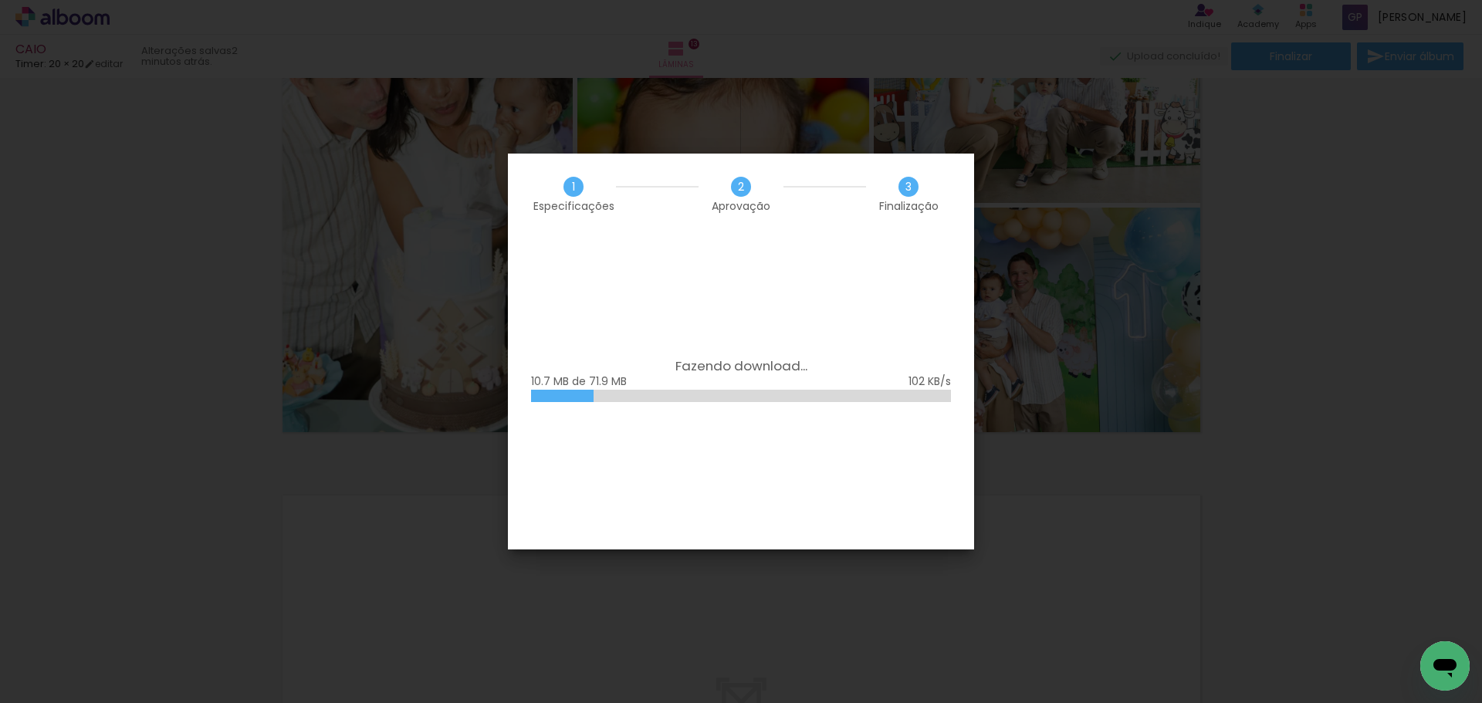
scroll to position [0, 4267]
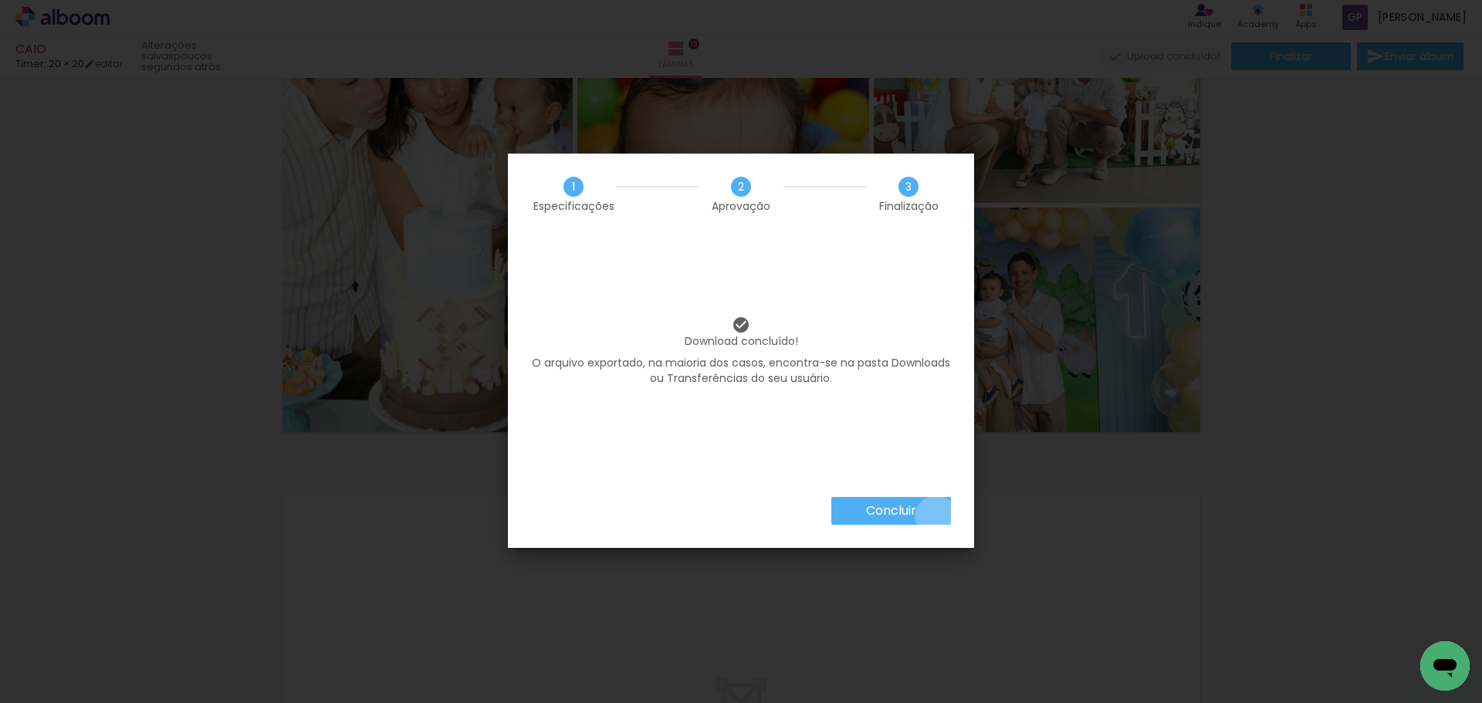
click at [934, 516] on paper-button "Concluir" at bounding box center [891, 511] width 120 height 28
